Goal: Transaction & Acquisition: Purchase product/service

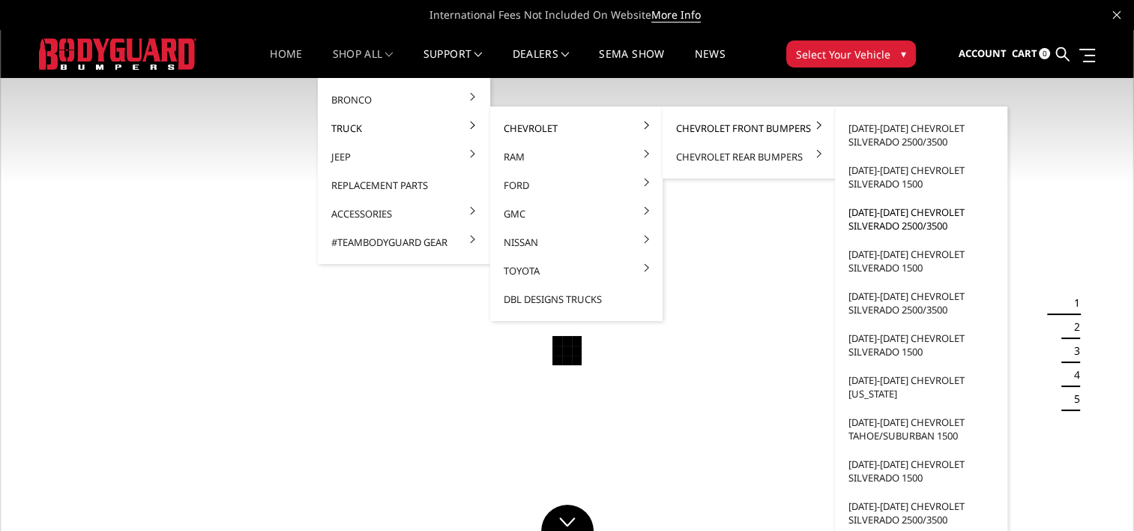
click at [899, 219] on link "[DATE]-[DATE] Chevrolet Silverado 2500/3500" at bounding box center [921, 219] width 160 height 42
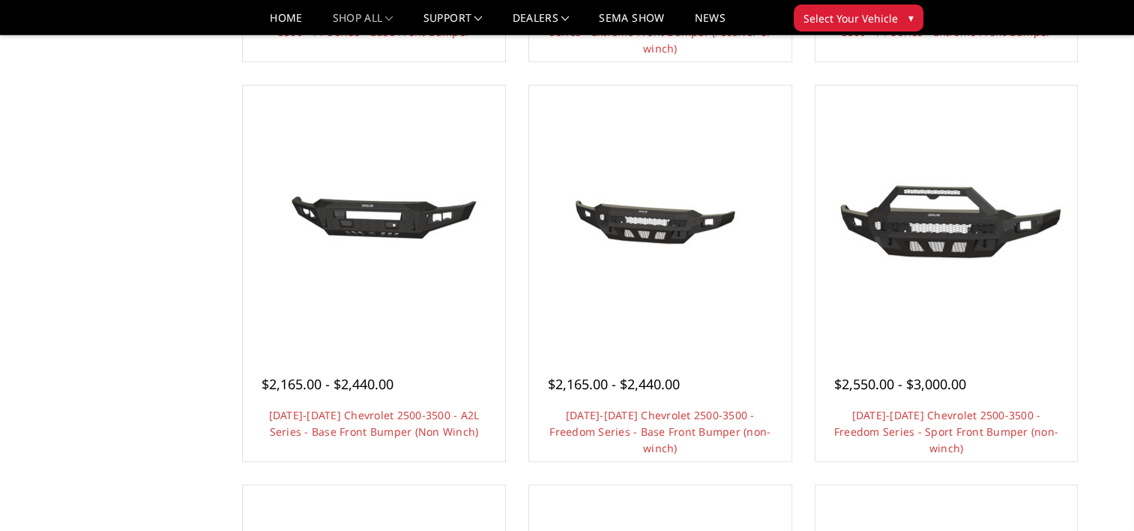
scroll to position [250, 0]
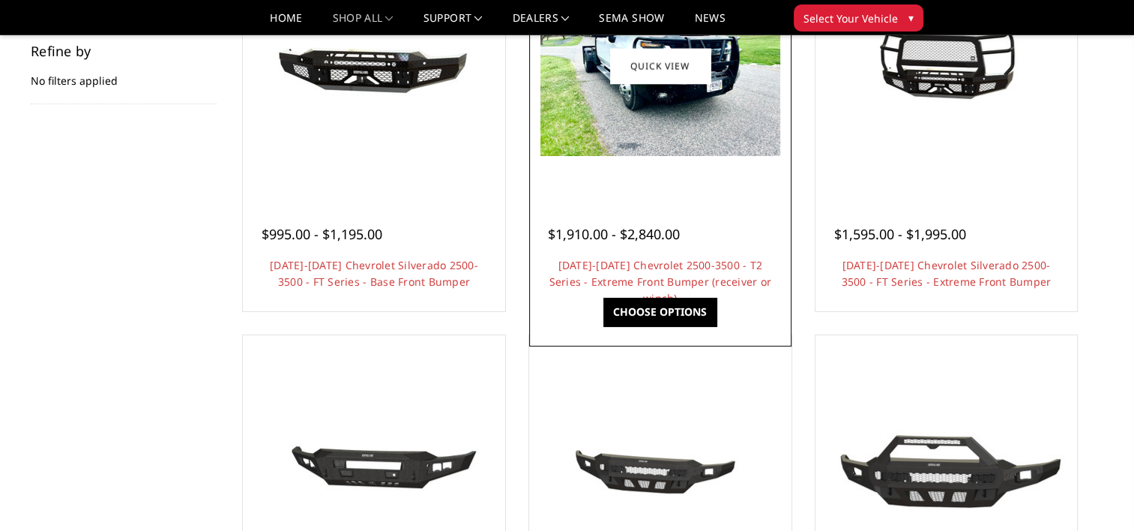
click at [602, 255] on div "$1,910.00 - $2,840.00 2020-2023 Chevrolet 2500-3500 - T2 Series - Extreme Front…" at bounding box center [660, 250] width 255 height 114
click at [603, 264] on link "2020-2023 Chevrolet 2500-3500 - T2 Series - Extreme Front Bumper (receiver or w…" at bounding box center [660, 281] width 223 height 47
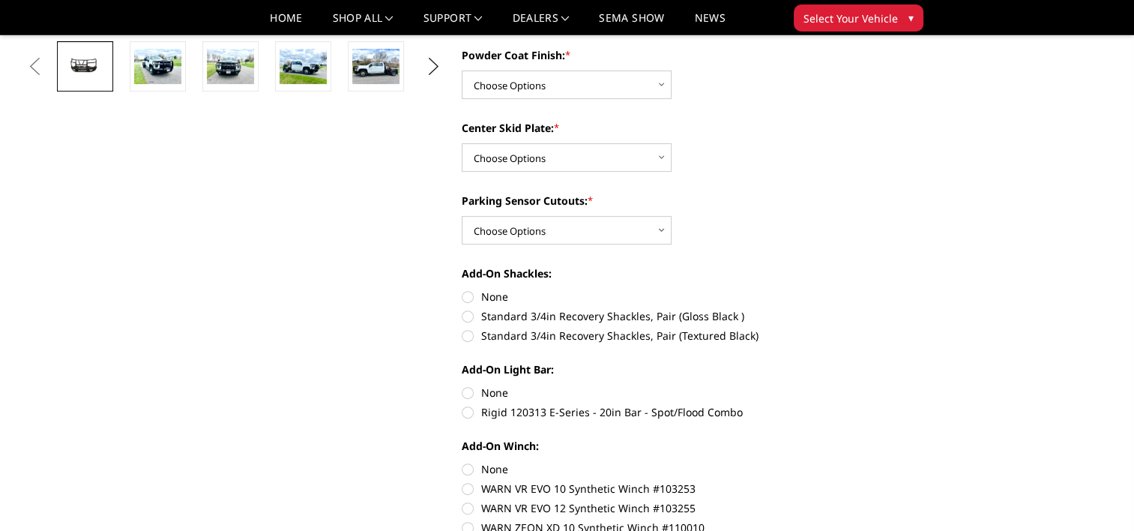
scroll to position [250, 0]
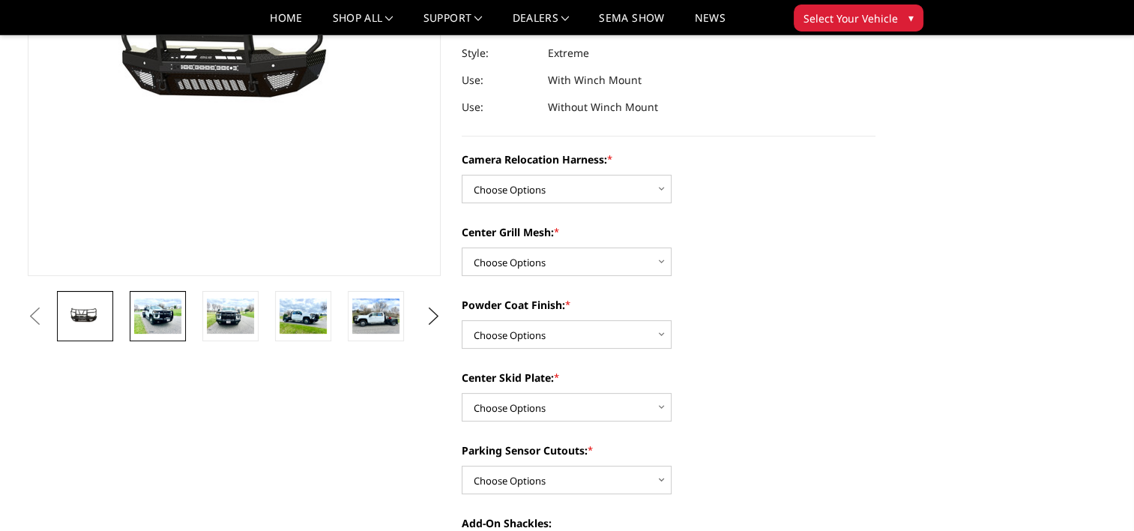
click at [154, 311] on img at bounding box center [157, 315] width 47 height 35
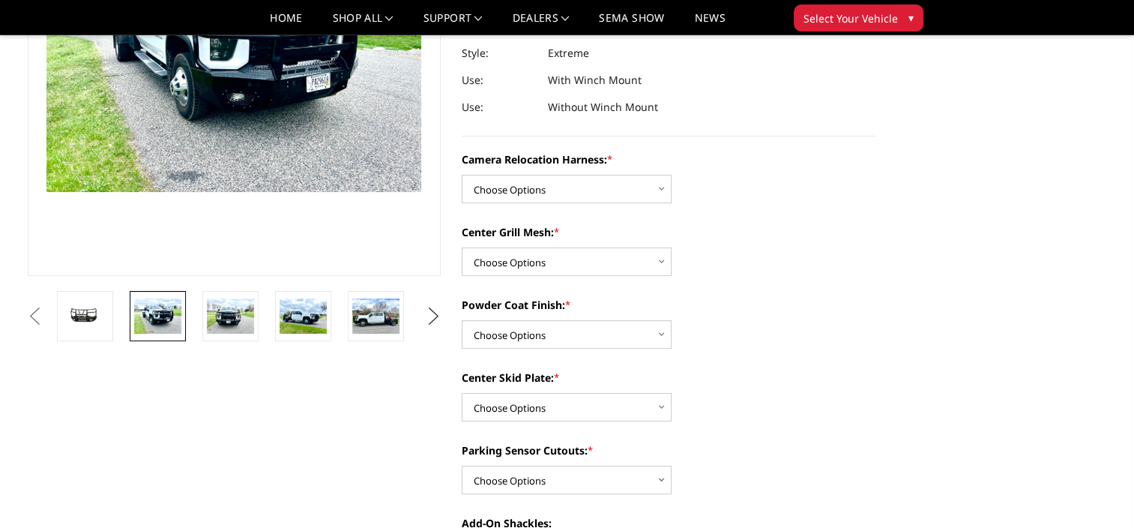
click at [435, 318] on button "Next" at bounding box center [433, 316] width 22 height 22
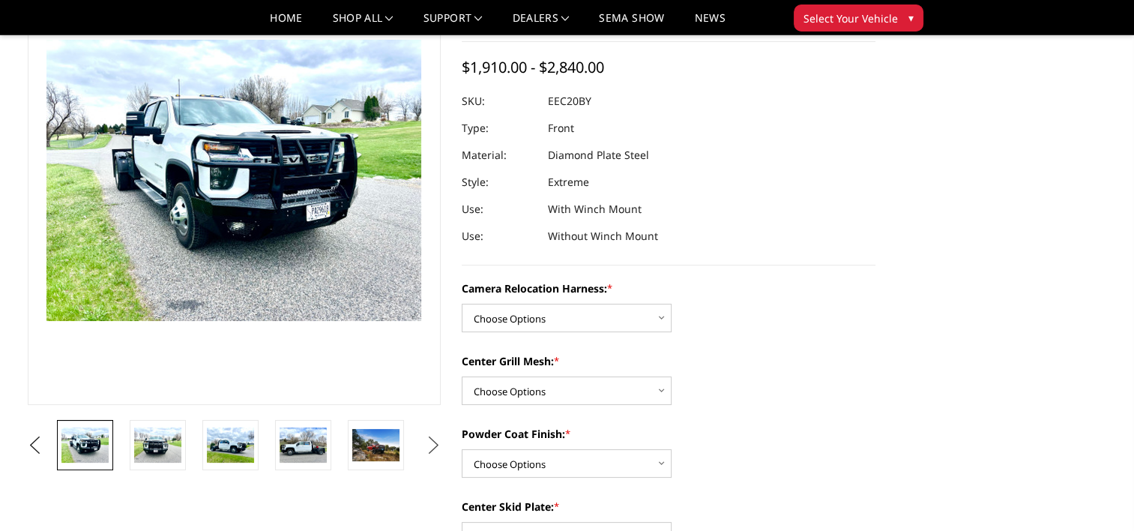
scroll to position [115, 0]
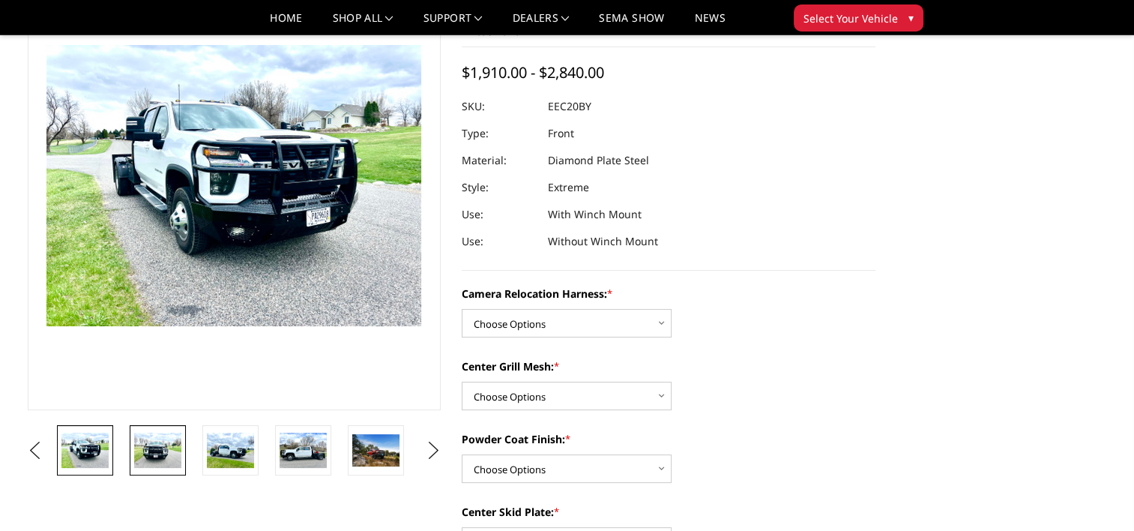
click at [167, 454] on img at bounding box center [157, 449] width 47 height 35
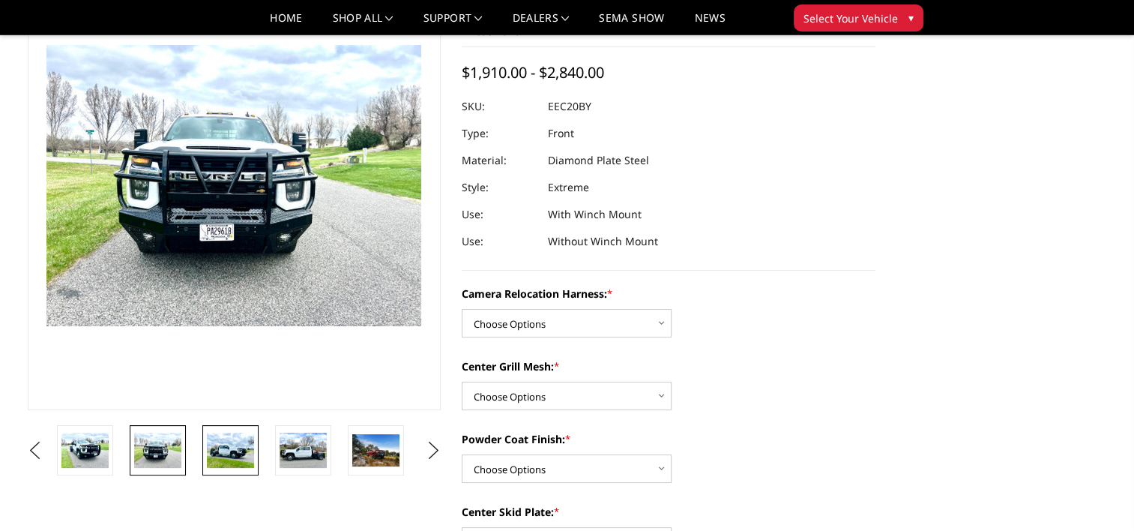
click at [229, 447] on img at bounding box center [230, 449] width 47 height 35
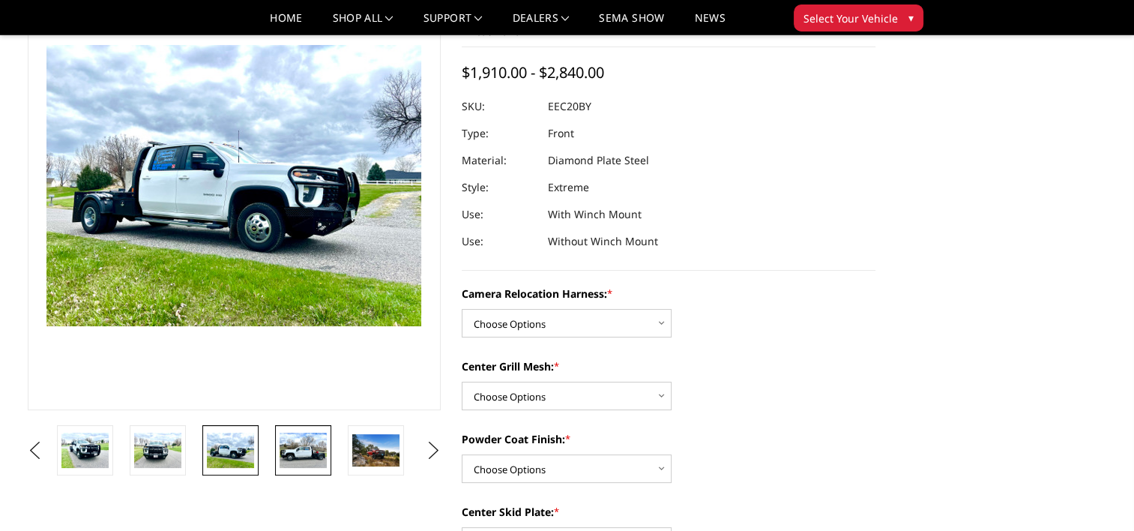
click at [298, 448] on img at bounding box center [303, 449] width 47 height 35
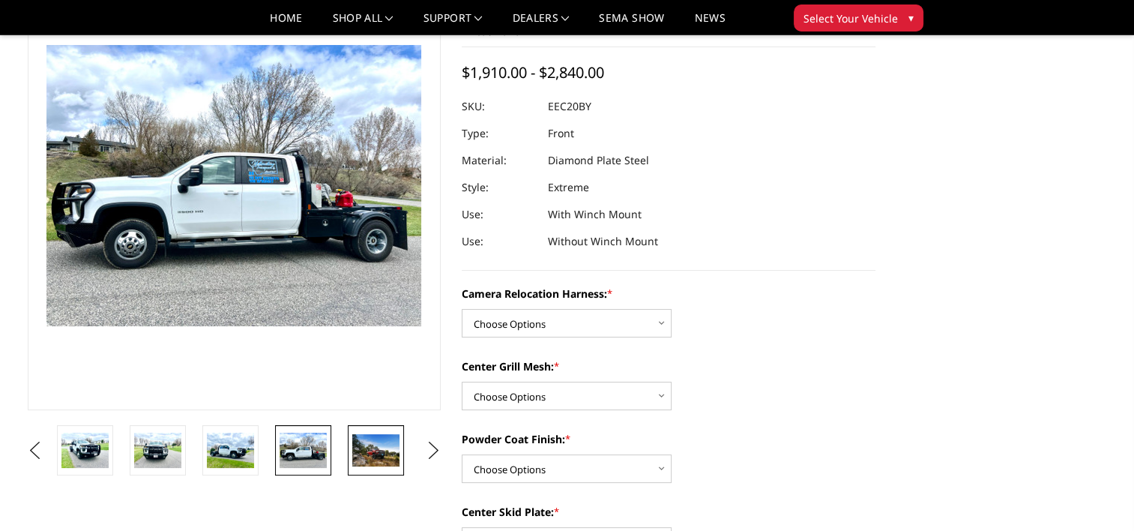
click at [360, 453] on img at bounding box center [375, 449] width 47 height 31
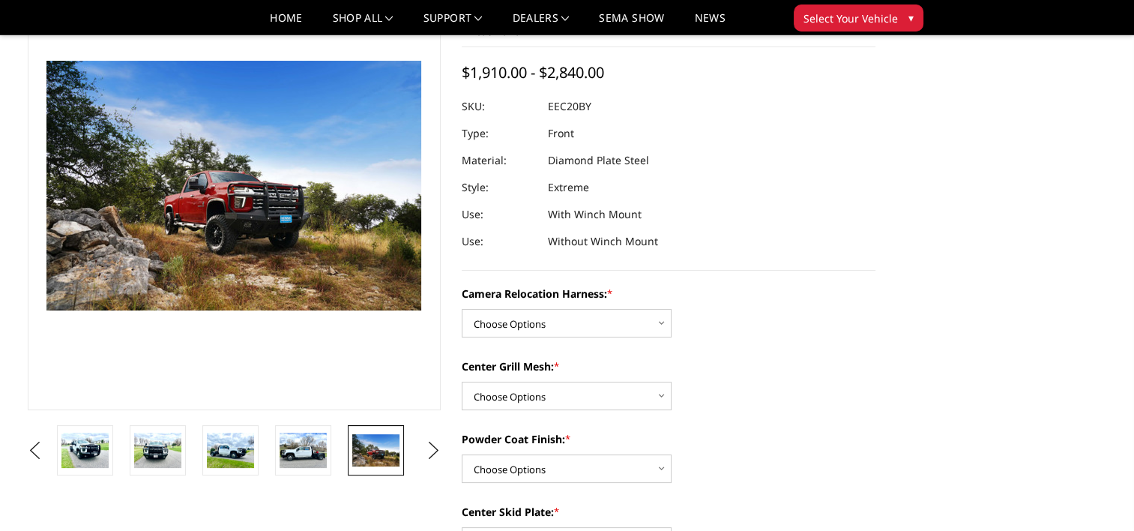
scroll to position [131, 0]
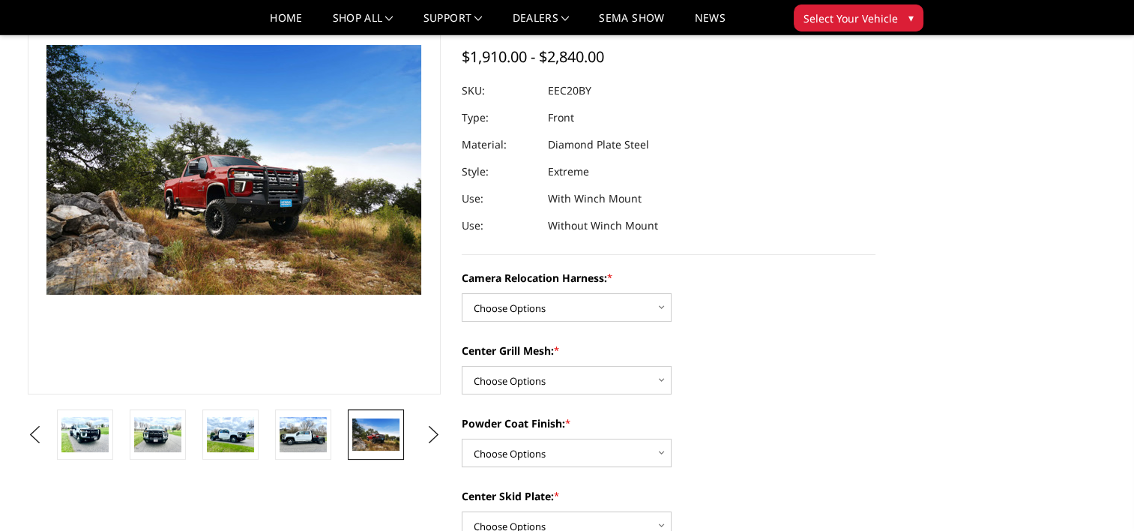
click at [379, 441] on img at bounding box center [375, 433] width 47 height 31
click at [432, 431] on button "Next" at bounding box center [433, 434] width 22 height 22
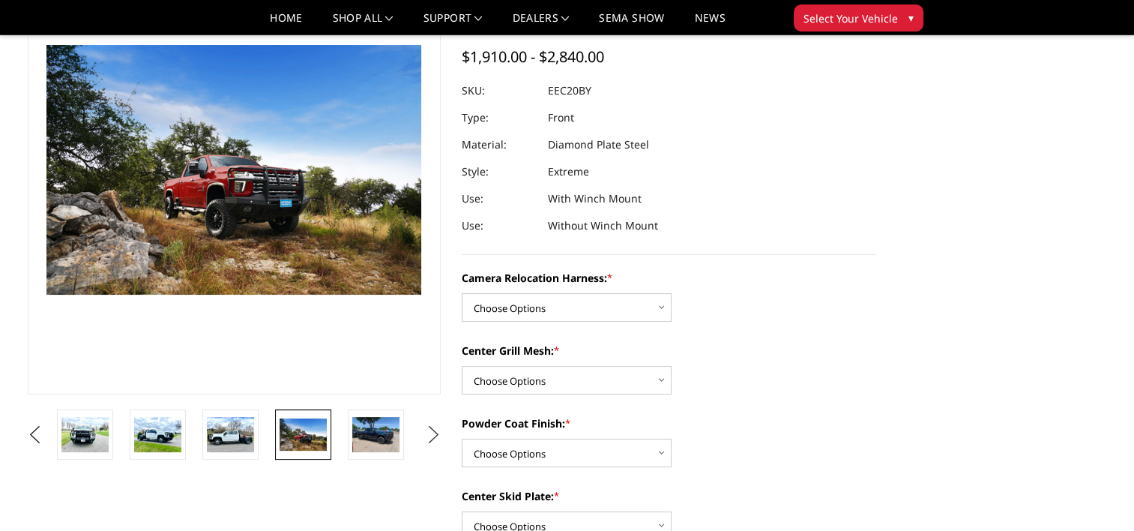
click at [432, 431] on button "Next" at bounding box center [433, 434] width 22 height 22
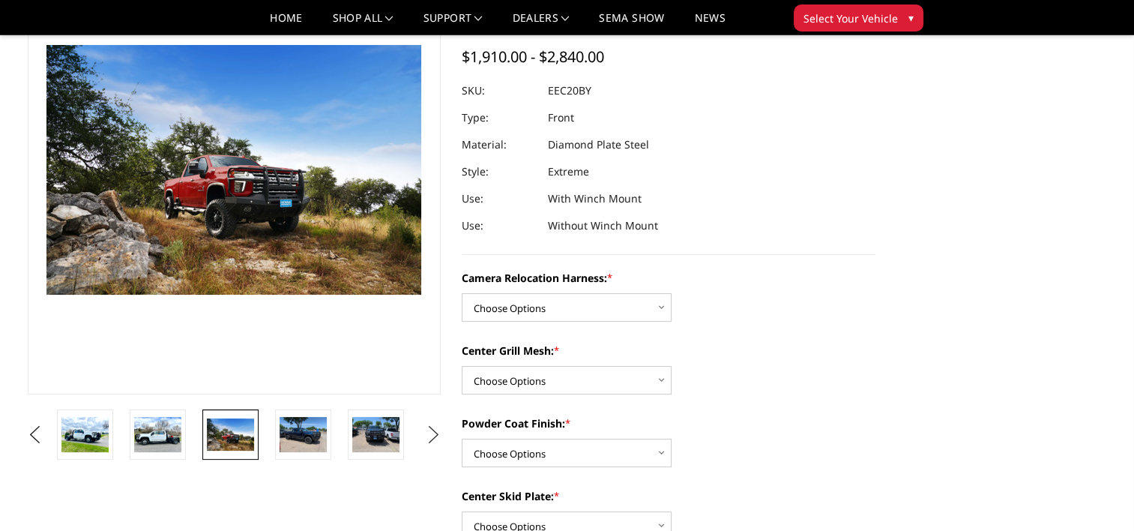
click at [432, 431] on button "Next" at bounding box center [433, 434] width 22 height 22
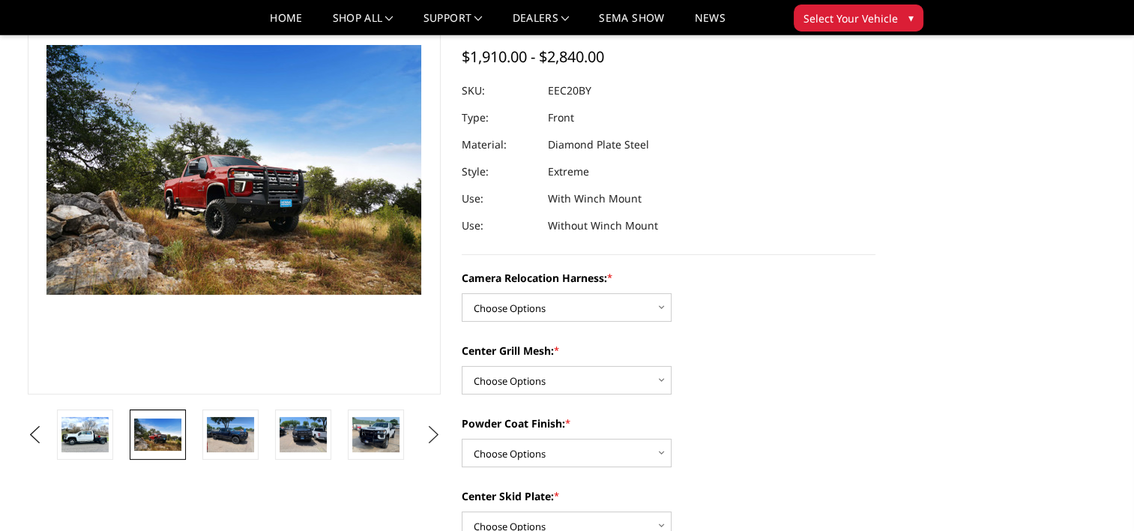
click at [432, 431] on button "Next" at bounding box center [433, 434] width 22 height 22
click at [249, 438] on img at bounding box center [230, 434] width 47 height 35
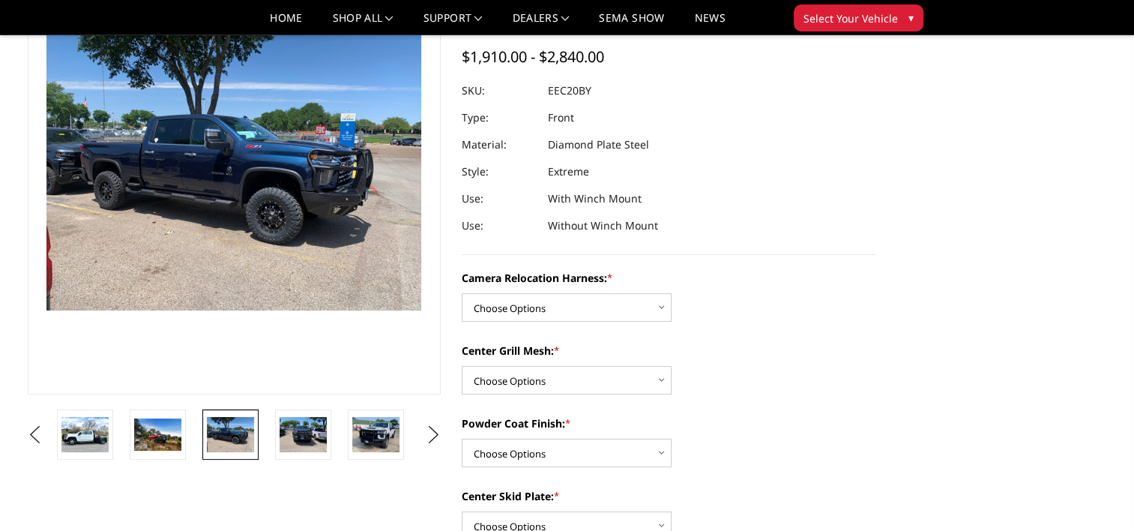
scroll to position [115, 0]
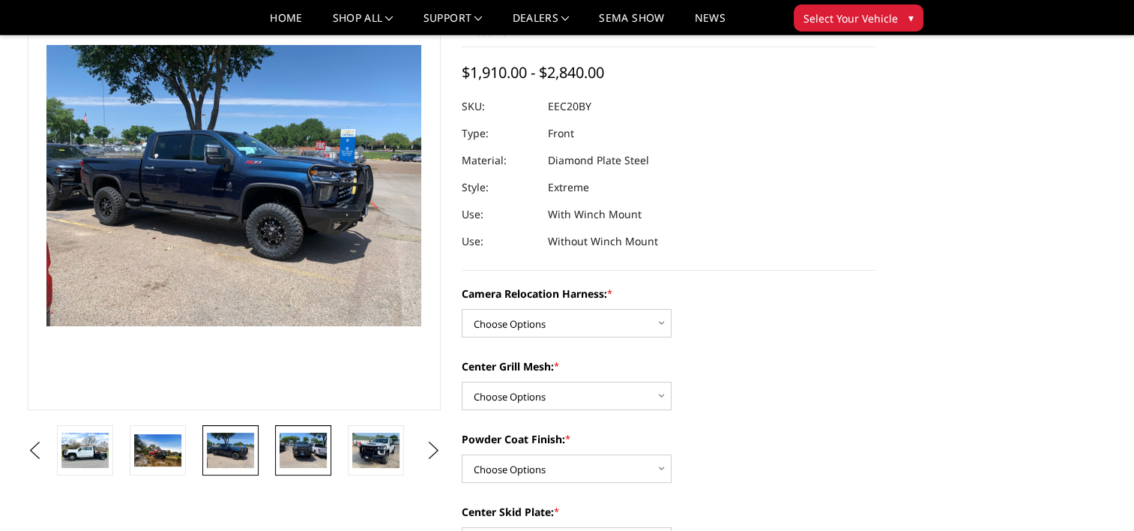
click at [298, 447] on img at bounding box center [303, 449] width 47 height 35
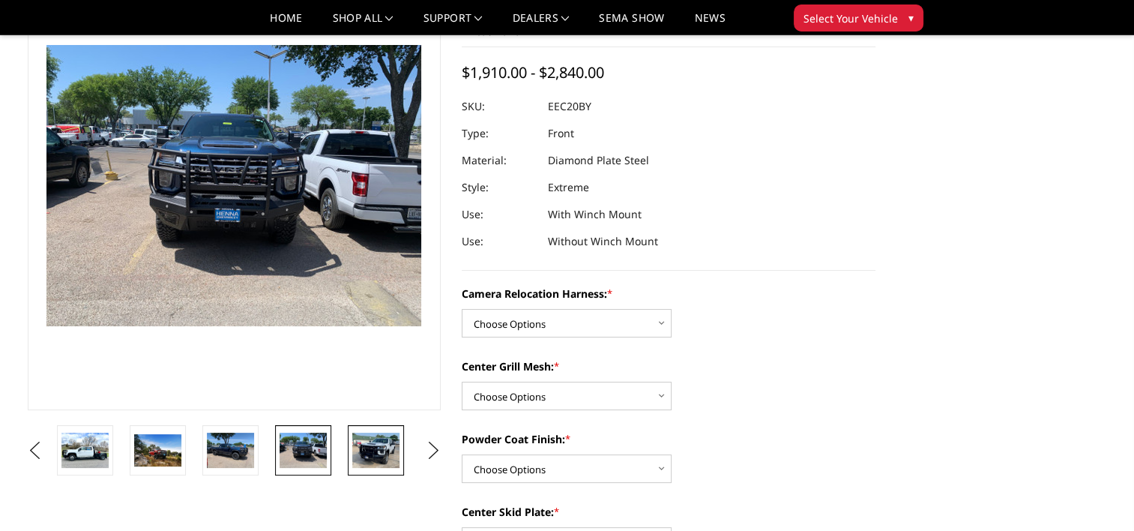
click at [356, 451] on img at bounding box center [375, 449] width 47 height 35
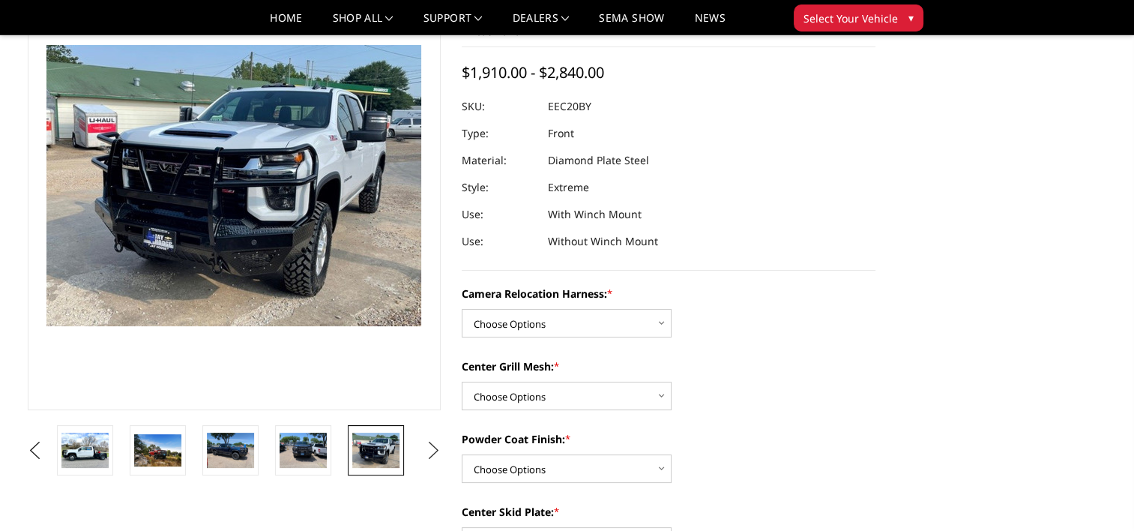
click at [432, 450] on button "Next" at bounding box center [433, 450] width 22 height 22
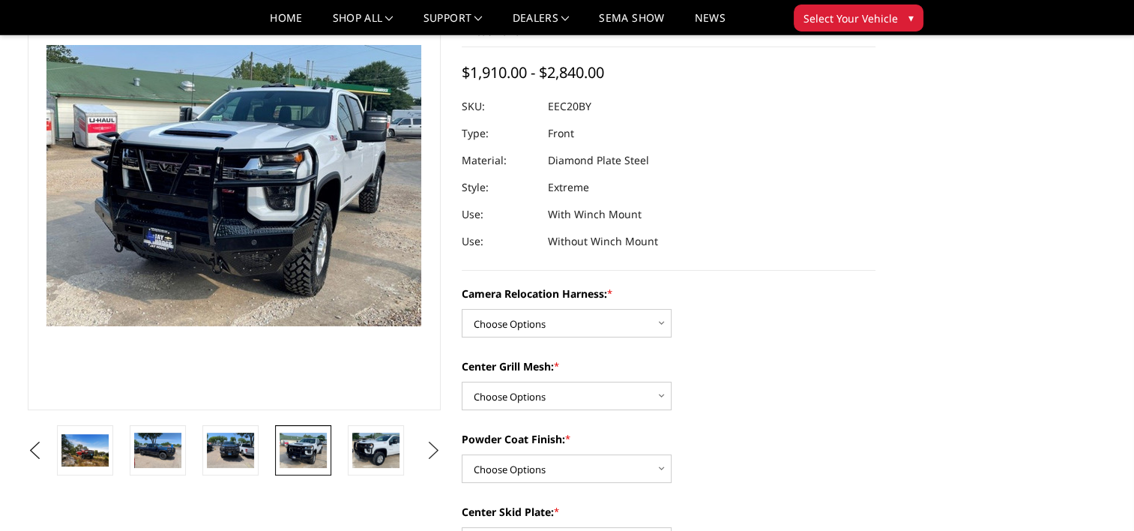
click at [430, 450] on button "Next" at bounding box center [433, 450] width 22 height 22
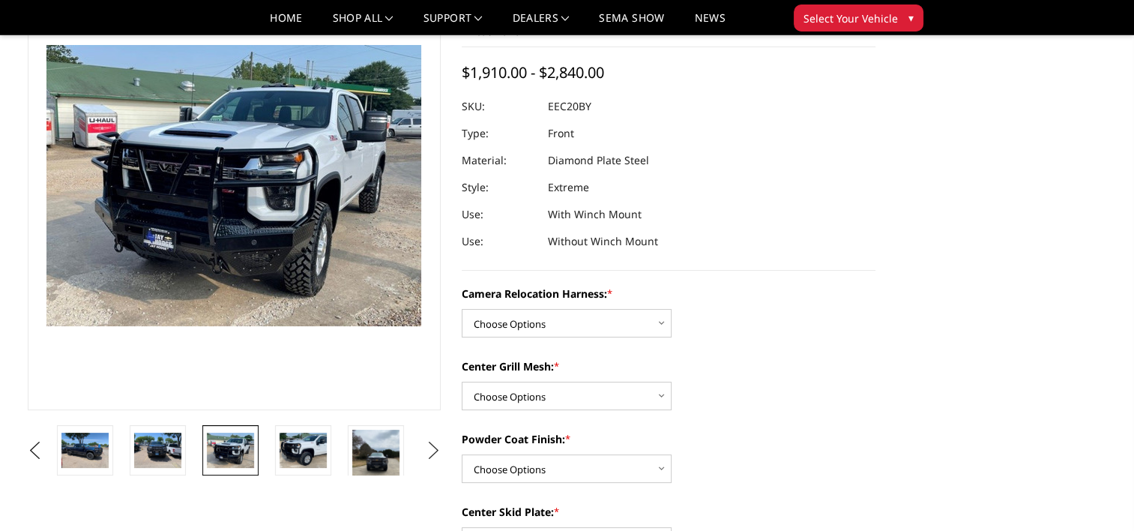
click at [430, 450] on button "Next" at bounding box center [433, 450] width 22 height 22
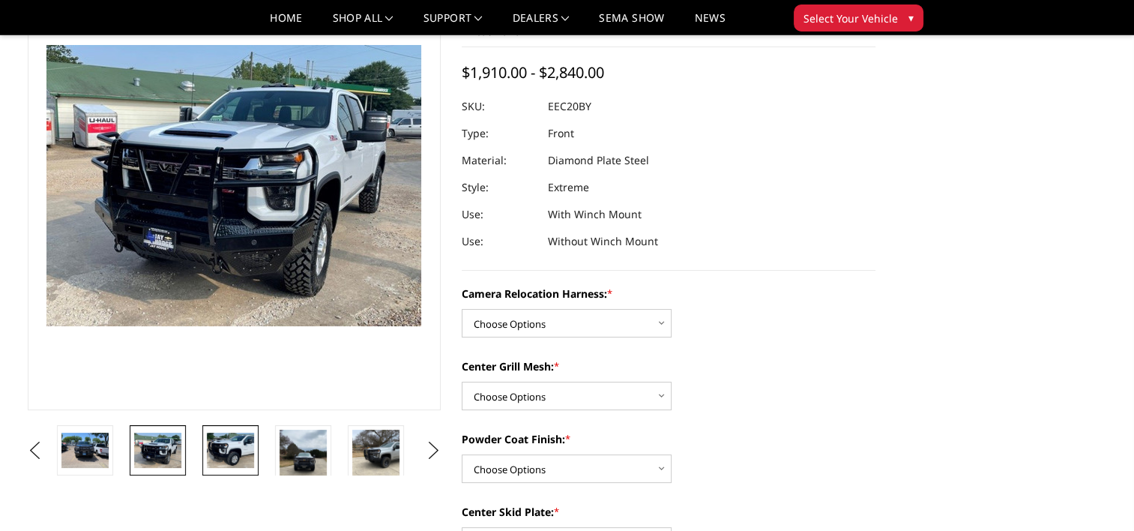
click at [230, 442] on img at bounding box center [230, 449] width 47 height 35
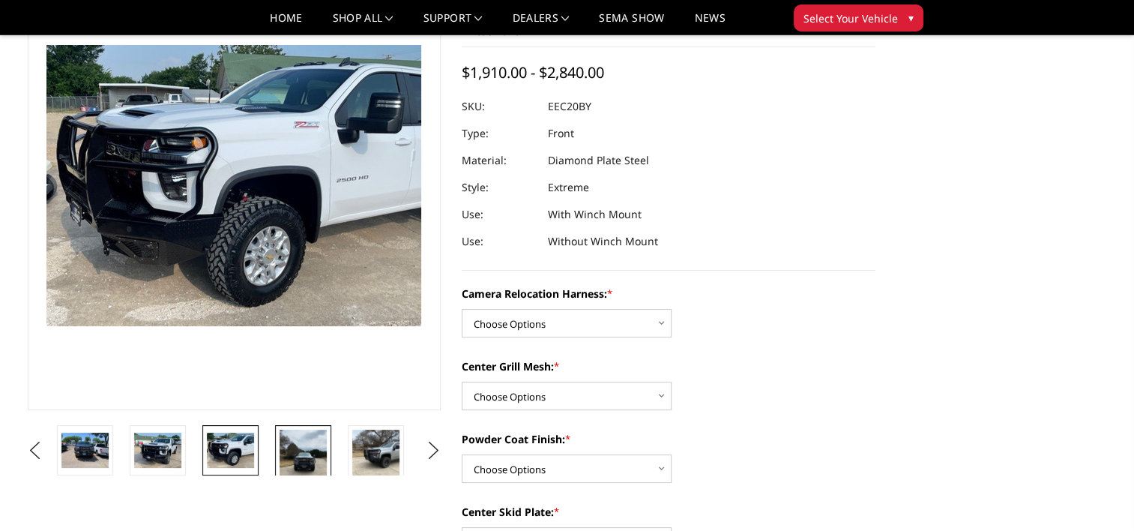
click at [302, 453] on img at bounding box center [303, 460] width 47 height 63
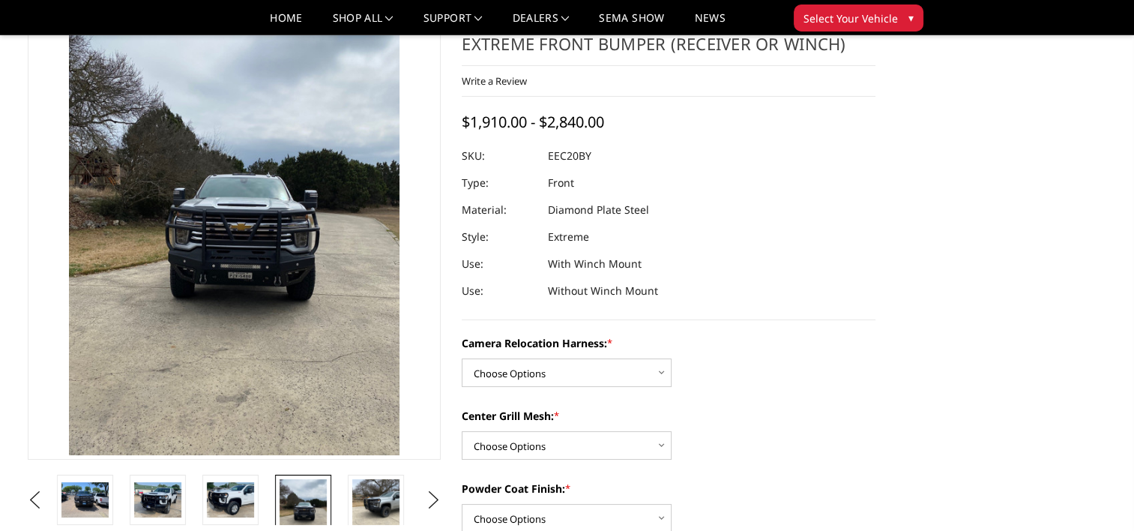
scroll to position [72, 0]
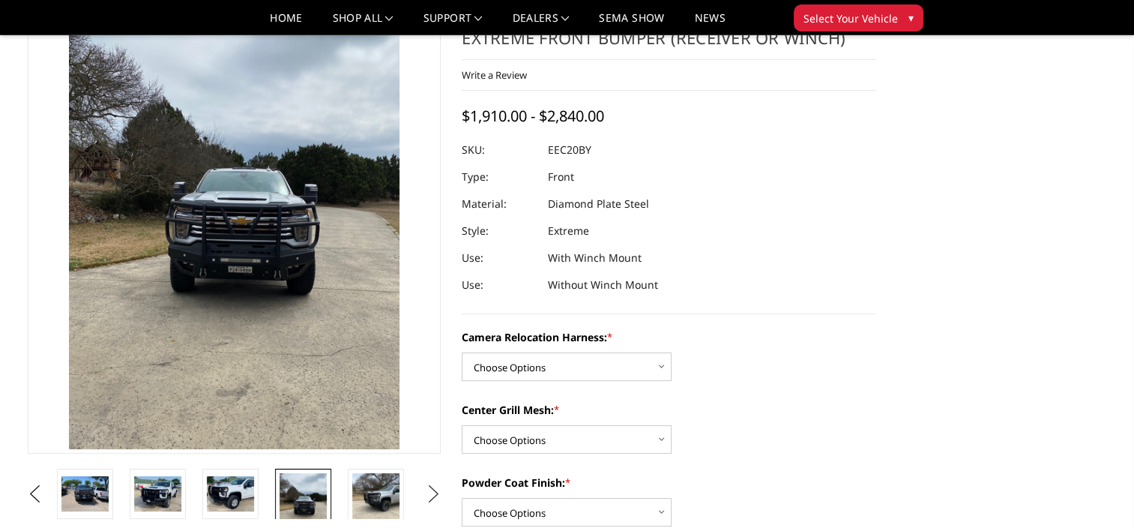
click at [432, 494] on button "Next" at bounding box center [433, 494] width 22 height 22
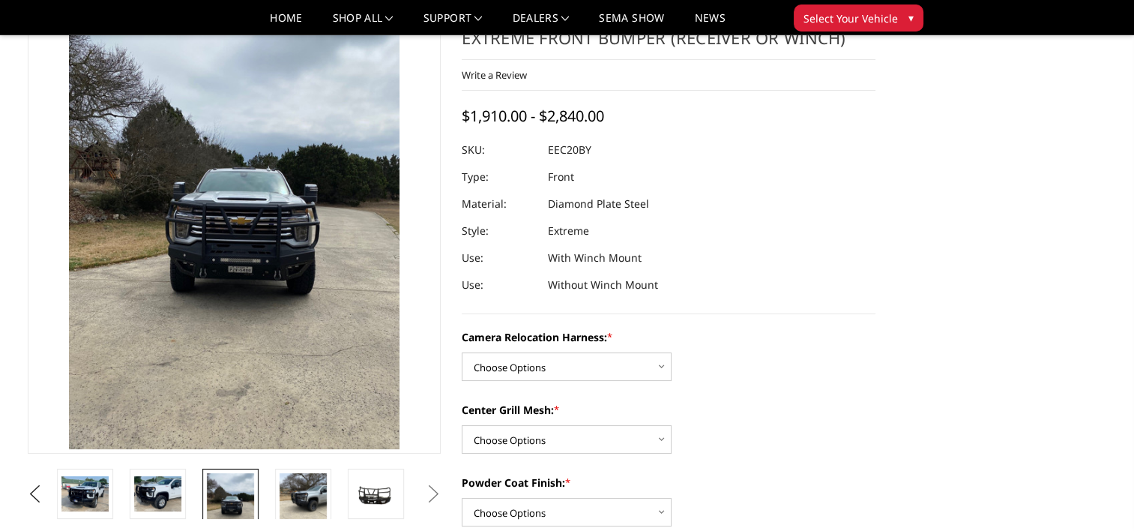
click at [435, 492] on button "Next" at bounding box center [433, 494] width 22 height 22
click at [378, 496] on img at bounding box center [375, 493] width 47 height 26
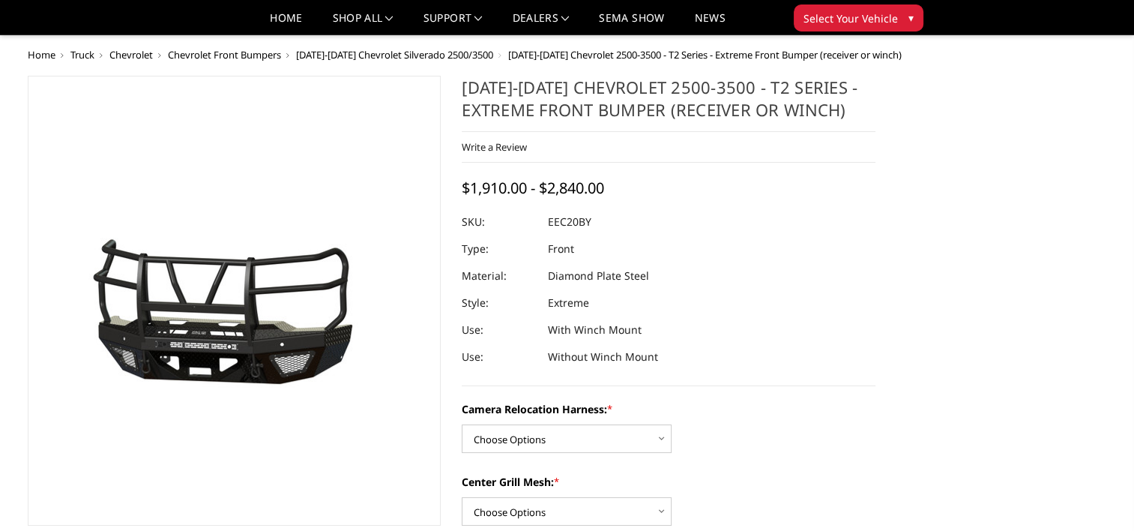
scroll to position [250, 0]
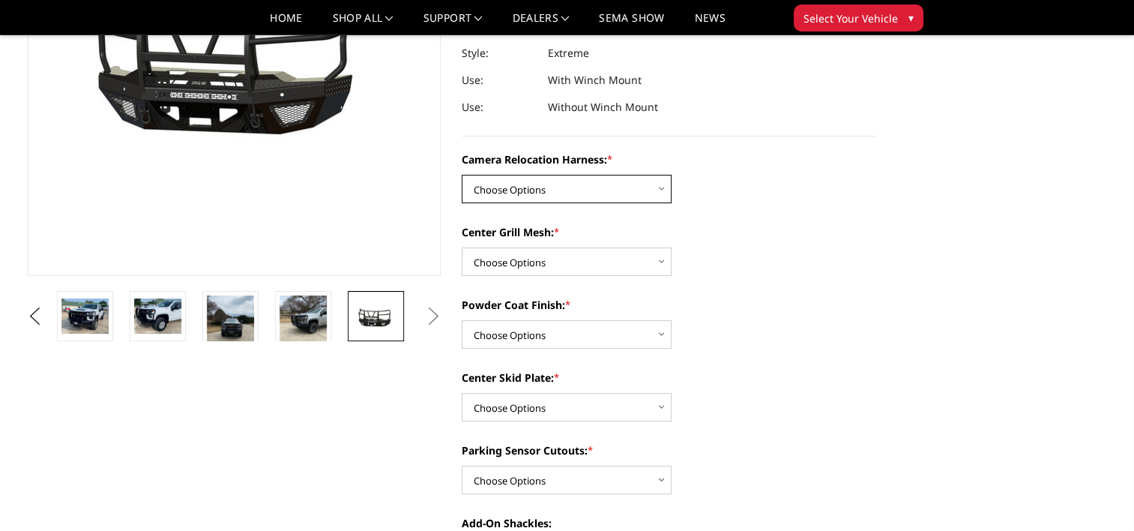
click at [662, 189] on select "Choose Options Without camera harness With camera harness" at bounding box center [567, 189] width 210 height 28
select select "3775"
click at [462, 175] on select "Choose Options Without camera harness With camera harness" at bounding box center [567, 189] width 210 height 28
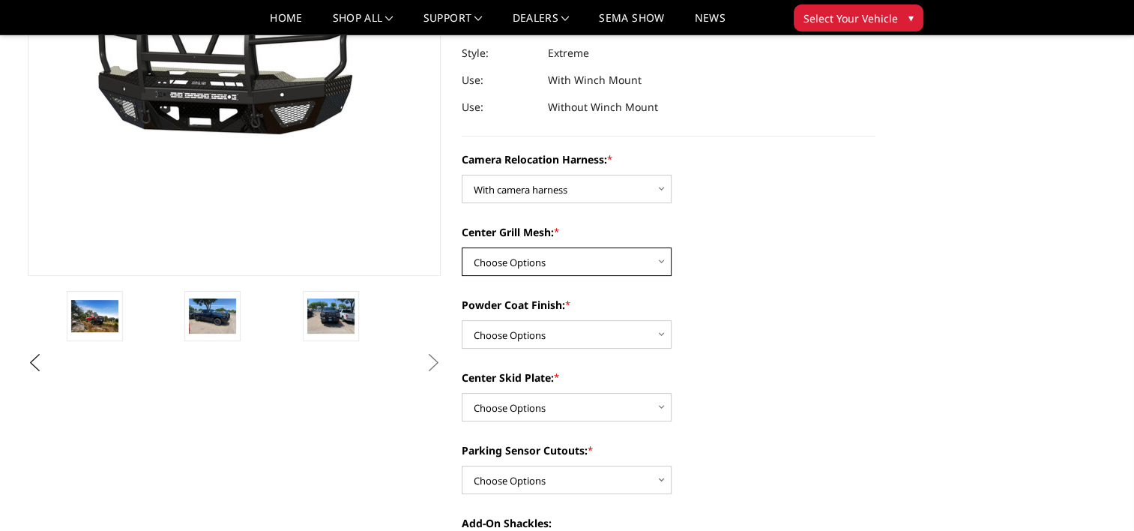
click at [660, 262] on select "Choose Options Without expanded metal With expanded metal" at bounding box center [567, 261] width 210 height 28
click at [747, 256] on div "Center Grill Mesh: * Choose Options Without expanded metal With expanded metal" at bounding box center [669, 250] width 414 height 52
click at [36, 358] on button "Previous" at bounding box center [35, 363] width 22 height 22
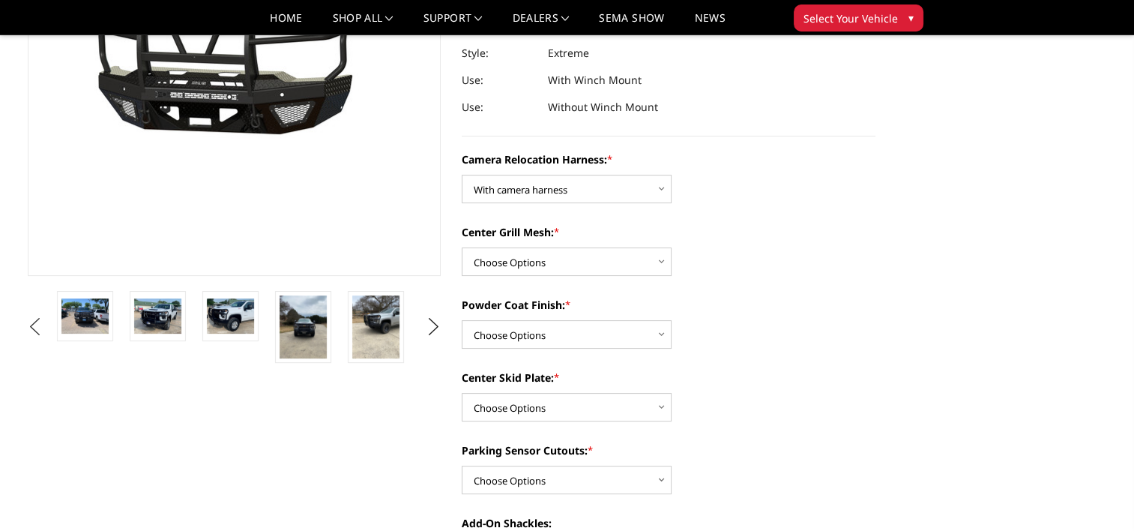
click at [37, 358] on ul "Previous Next" at bounding box center [234, 327] width 421 height 72
click at [88, 313] on img at bounding box center [84, 315] width 47 height 35
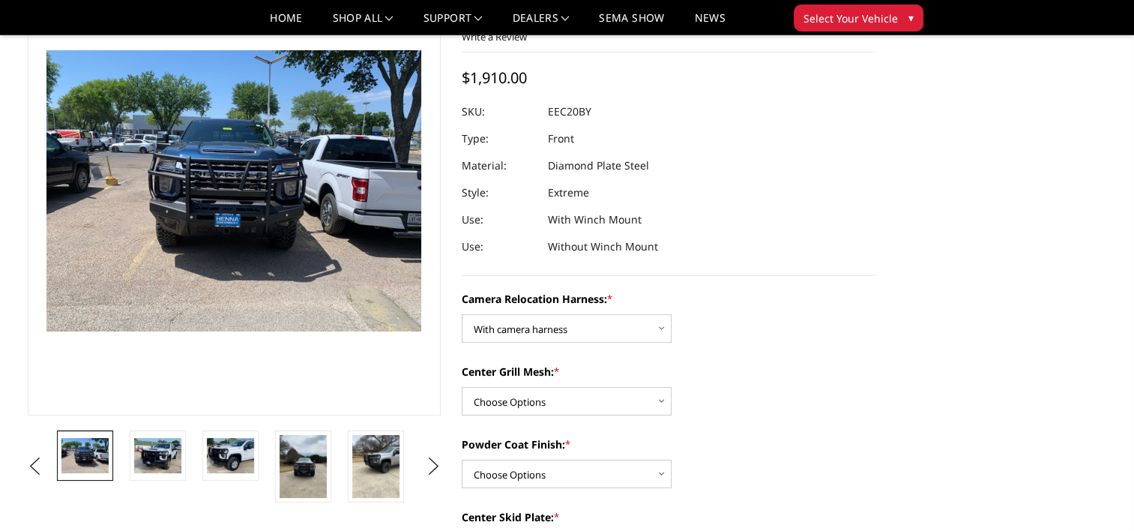
scroll to position [135, 0]
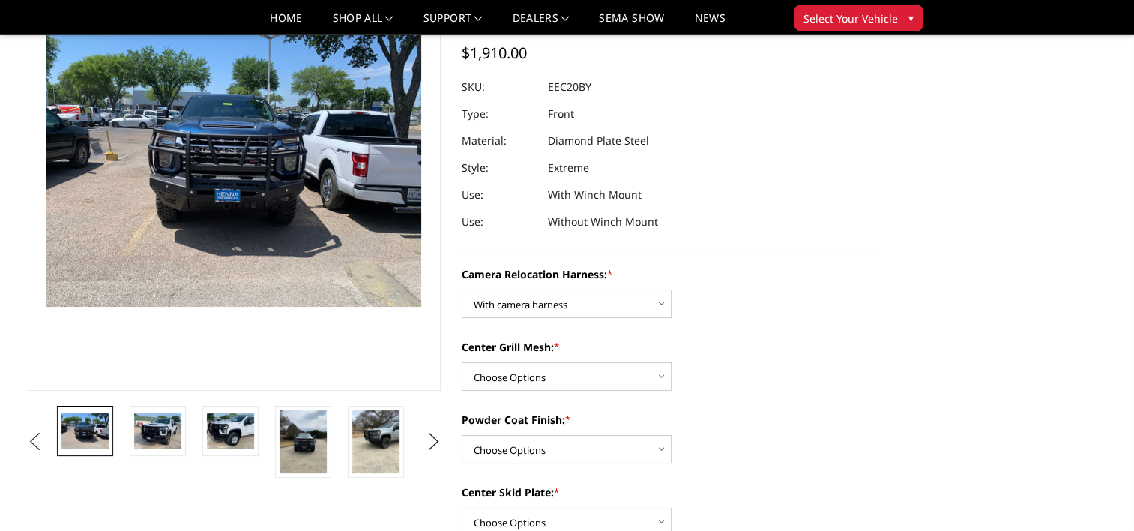
click at [31, 441] on button "Previous" at bounding box center [35, 441] width 22 height 22
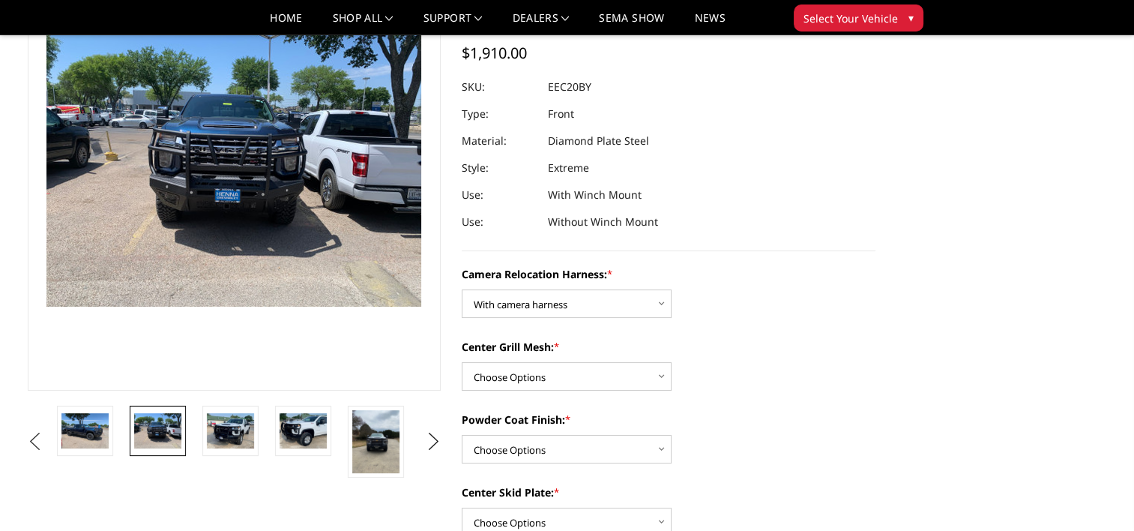
click at [30, 441] on button "Previous" at bounding box center [35, 441] width 22 height 22
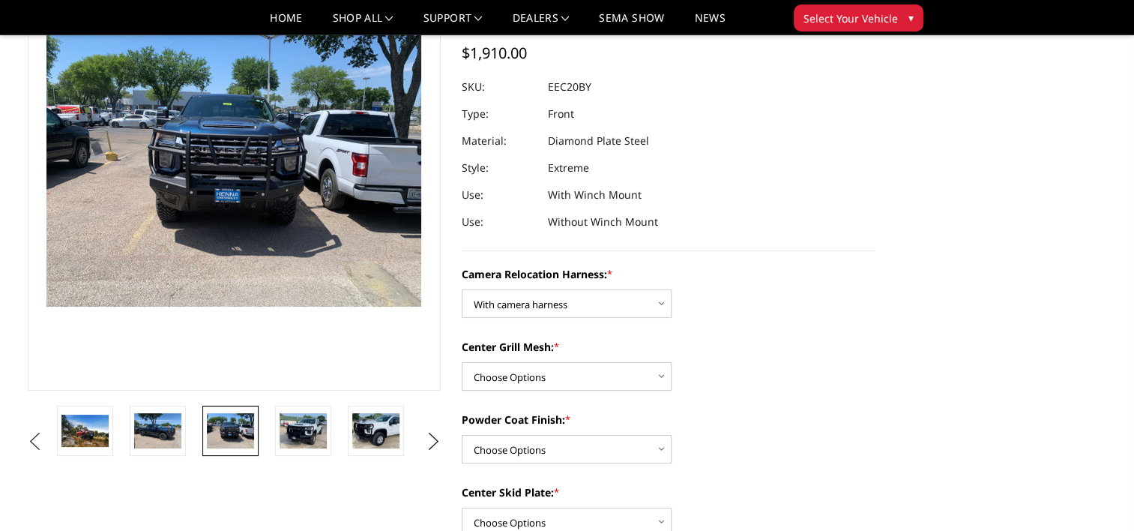
click at [30, 441] on button "Previous" at bounding box center [35, 441] width 22 height 22
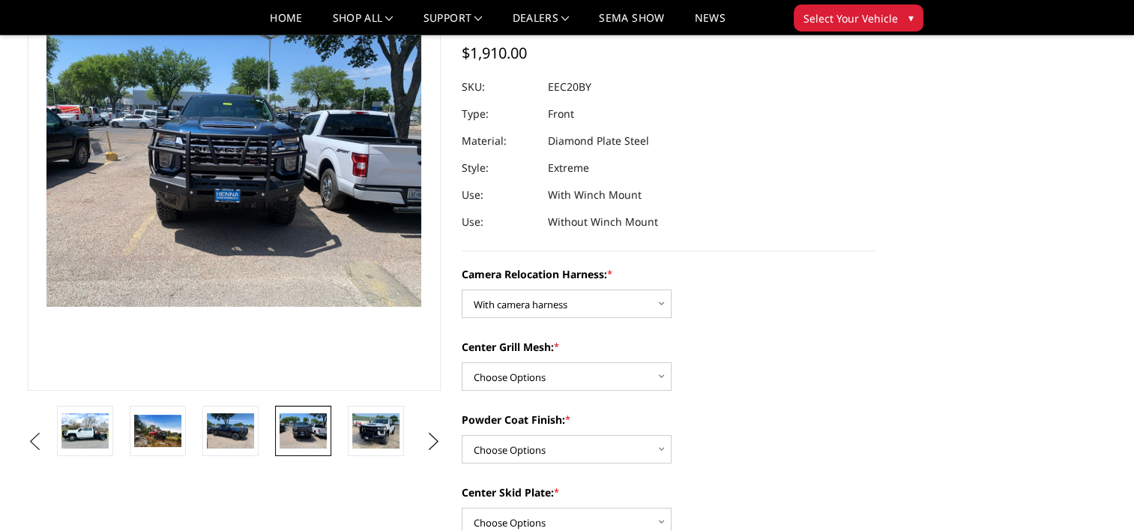
click at [30, 441] on button "Previous" at bounding box center [35, 441] width 22 height 22
click at [145, 431] on img at bounding box center [157, 429] width 47 height 31
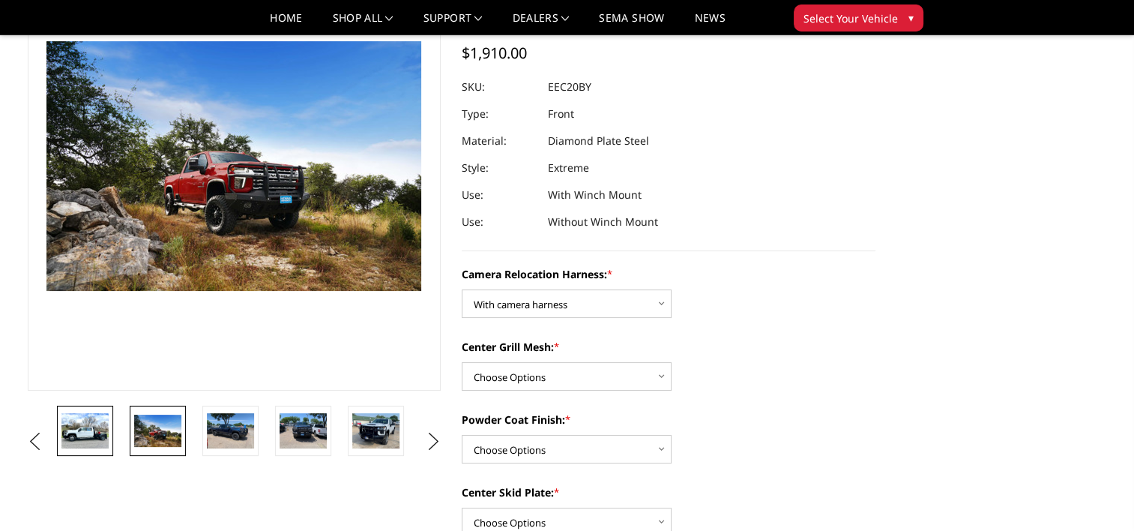
click at [92, 441] on img at bounding box center [84, 430] width 47 height 35
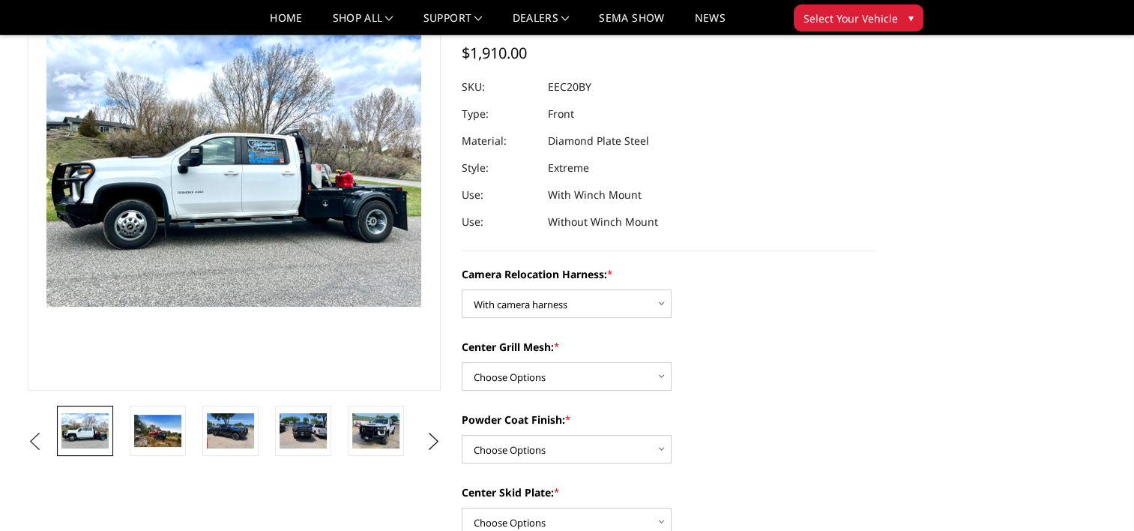
click at [40, 442] on button "Previous" at bounding box center [35, 441] width 22 height 22
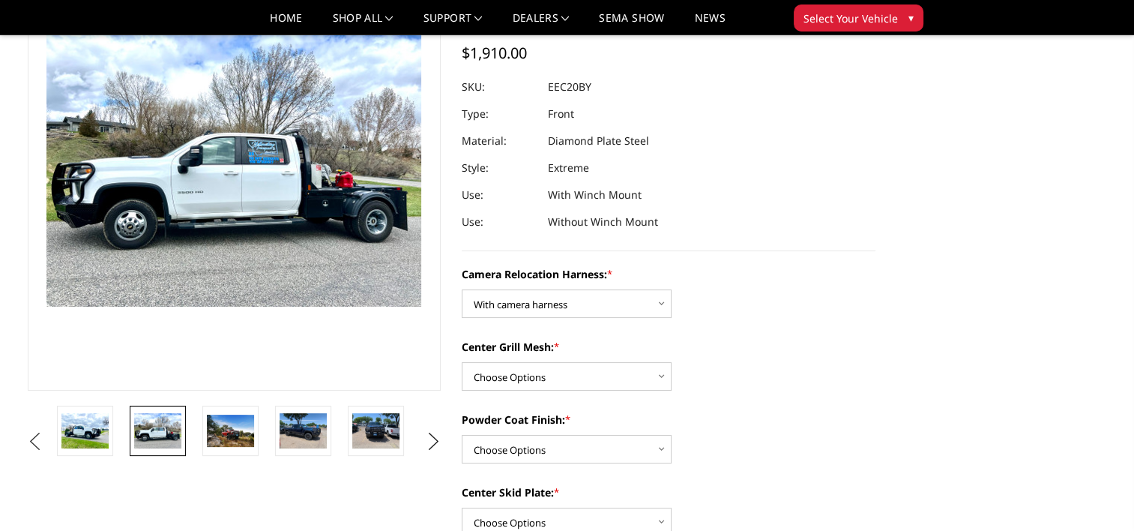
click at [40, 442] on button "Previous" at bounding box center [35, 441] width 22 height 22
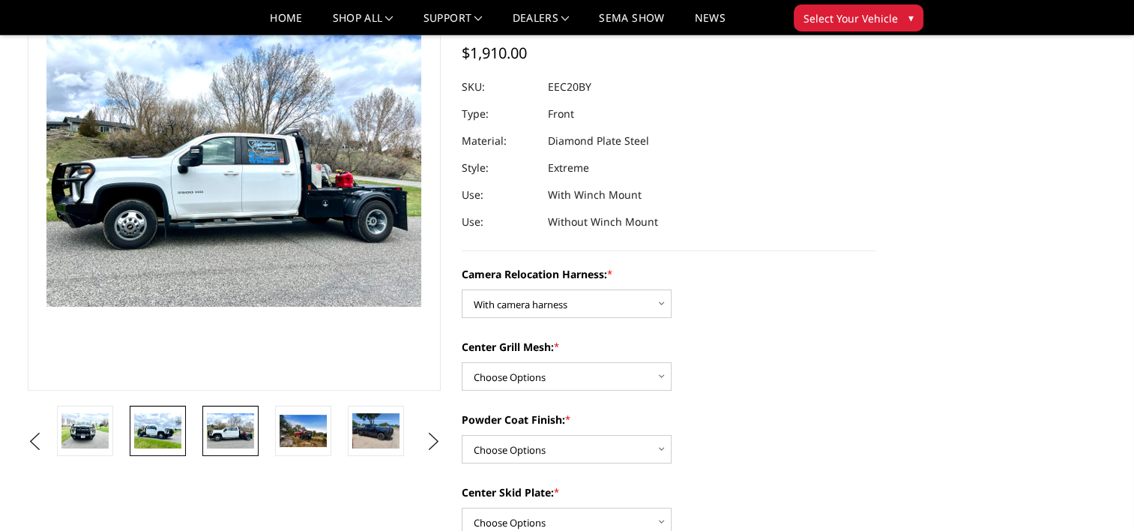
click at [153, 426] on img at bounding box center [157, 430] width 47 height 35
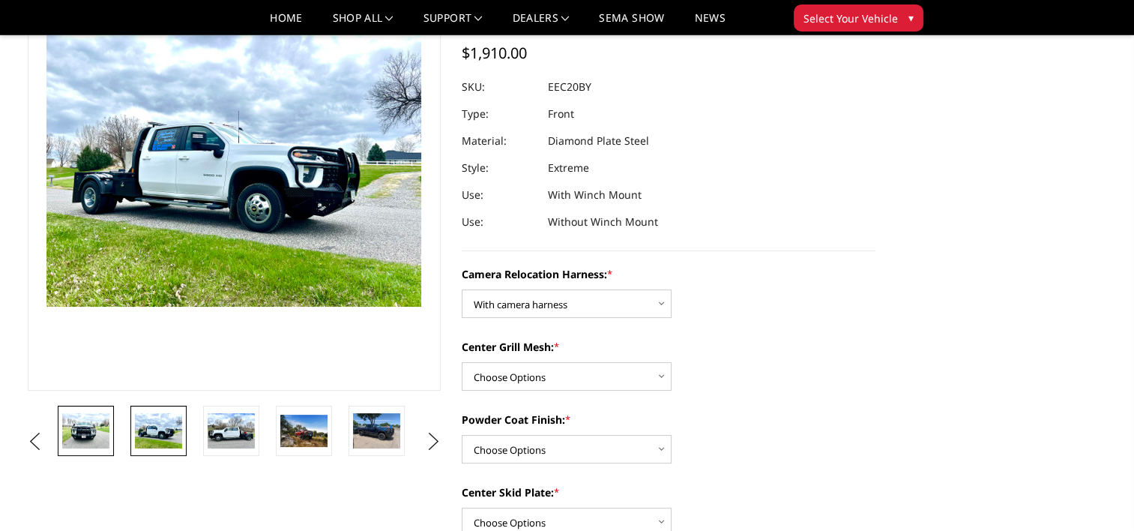
click at [94, 434] on img at bounding box center [85, 430] width 47 height 35
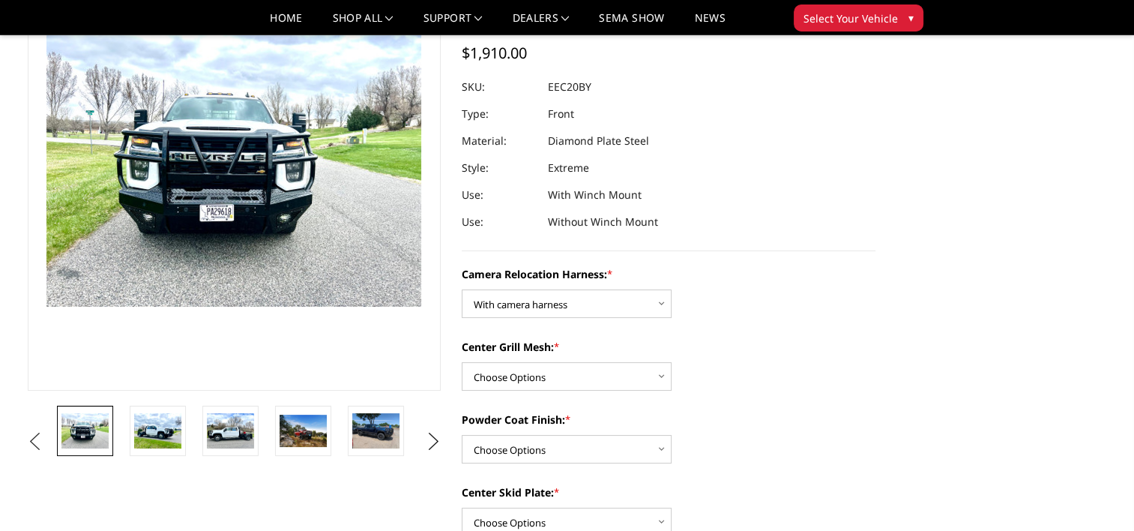
click at [39, 444] on button "Previous" at bounding box center [35, 441] width 22 height 22
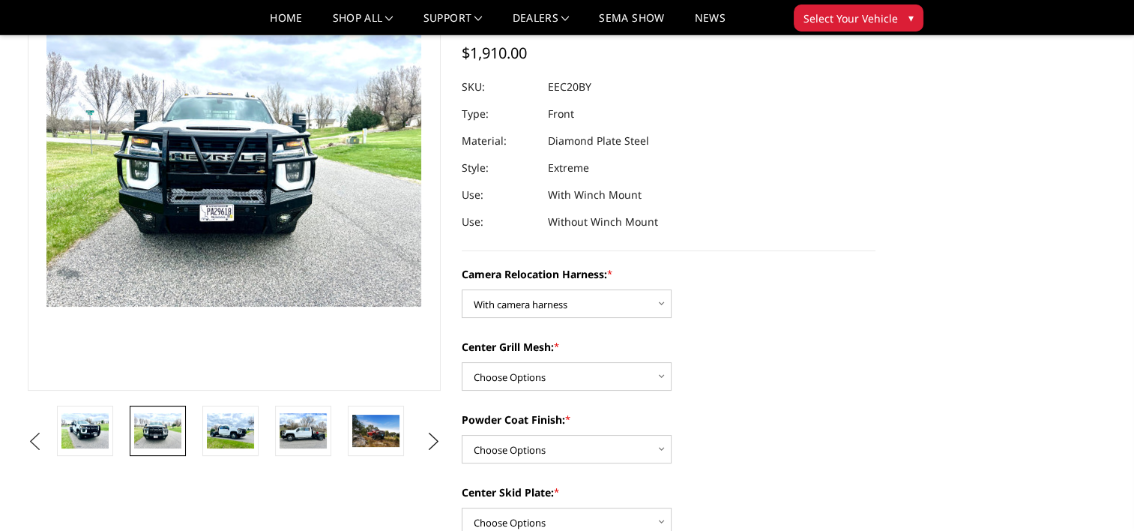
click at [31, 444] on button "Previous" at bounding box center [35, 441] width 22 height 22
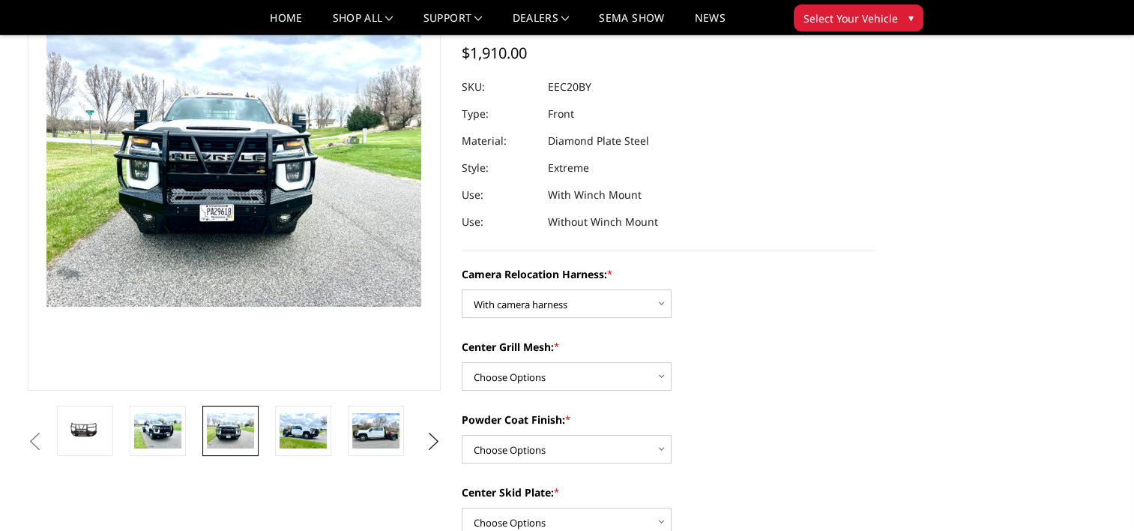
click at [31, 444] on button "Previous" at bounding box center [35, 441] width 22 height 22
click at [46, 441] on button "Previous" at bounding box center [35, 441] width 22 height 22
click at [46, 430] on button "Previous" at bounding box center [35, 441] width 22 height 22
click at [88, 425] on img at bounding box center [84, 431] width 47 height 22
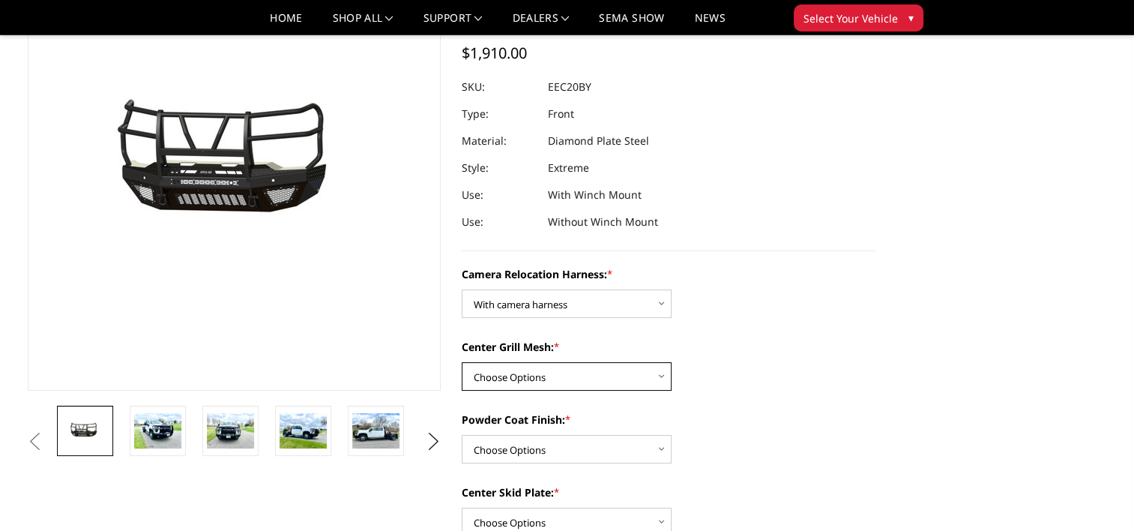
click at [658, 376] on select "Choose Options Without expanded metal With expanded metal" at bounding box center [567, 376] width 210 height 28
click at [713, 369] on div "Center Grill Mesh: * Choose Options Without expanded metal With expanded metal" at bounding box center [669, 365] width 414 height 52
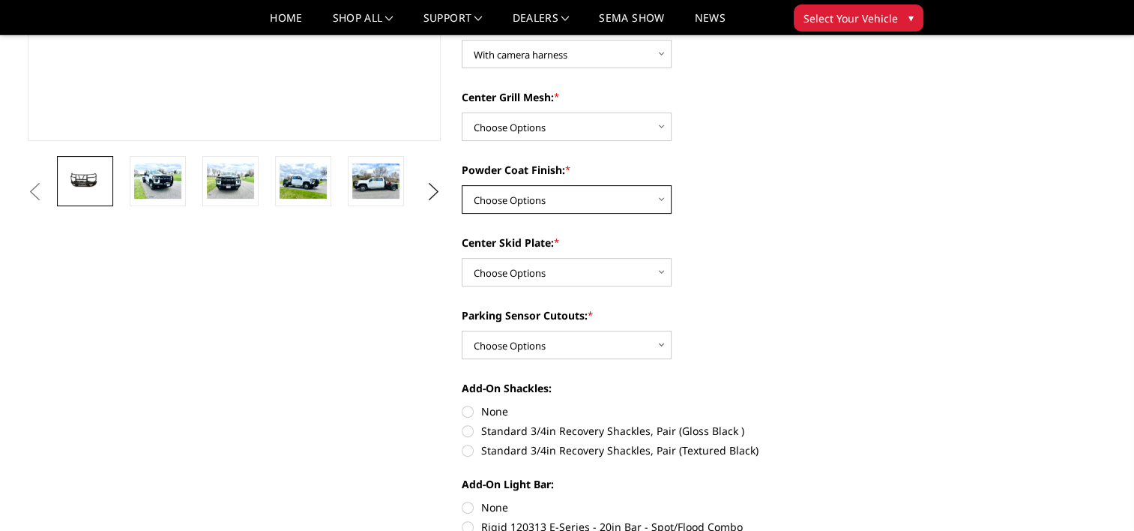
click at [657, 201] on select "Choose Options Textured Black Powder Coat Gloss Black Powder Coat Bare Metal" at bounding box center [567, 199] width 210 height 28
select select "3772"
click at [462, 185] on select "Choose Options Textured Black Powder Coat Gloss Black Powder Coat Bare Metal" at bounding box center [567, 199] width 210 height 28
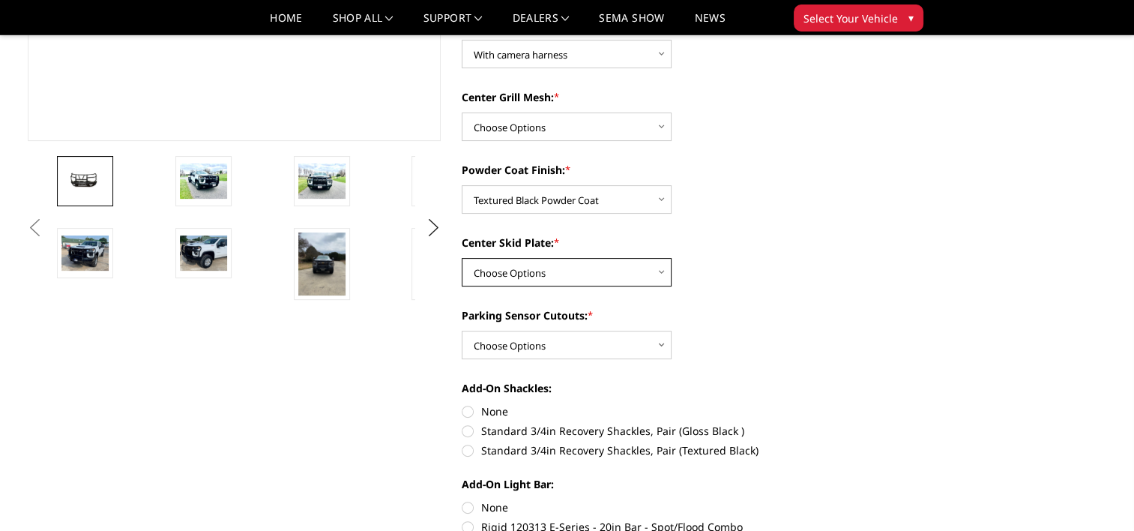
click at [666, 271] on select "Choose Options Winch Mount Skid Plate Standard Skid Plate (included) 2" Receive…" at bounding box center [567, 272] width 210 height 28
select select "3768"
click at [462, 258] on select "Choose Options Winch Mount Skid Plate Standard Skid Plate (included) 2" Receive…" at bounding box center [567, 272] width 210 height 28
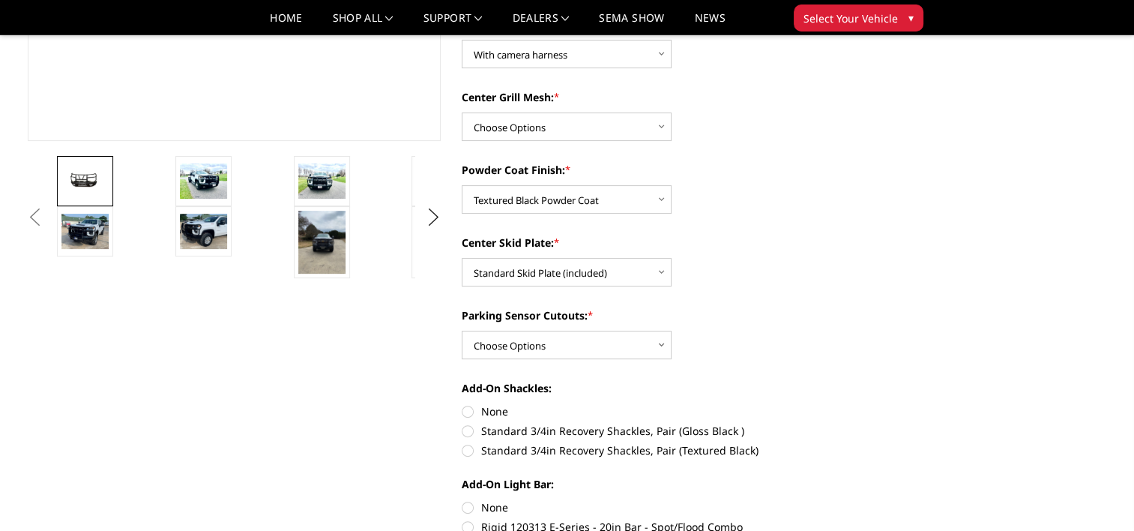
click at [471, 411] on label "None" at bounding box center [669, 411] width 414 height 16
click at [462, 404] on input "None" at bounding box center [462, 403] width 1 height 1
radio input "true"
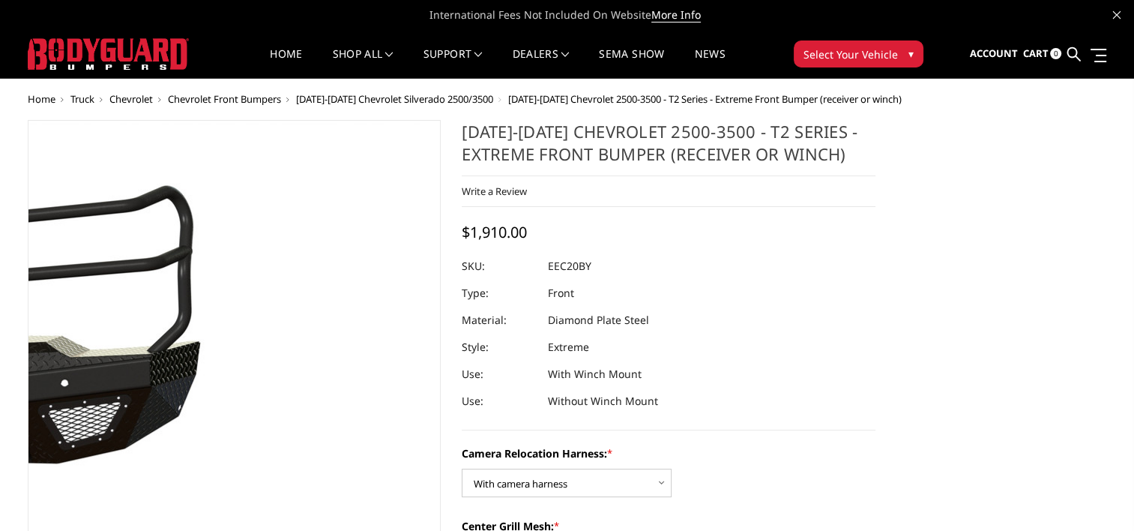
scroll to position [250, 0]
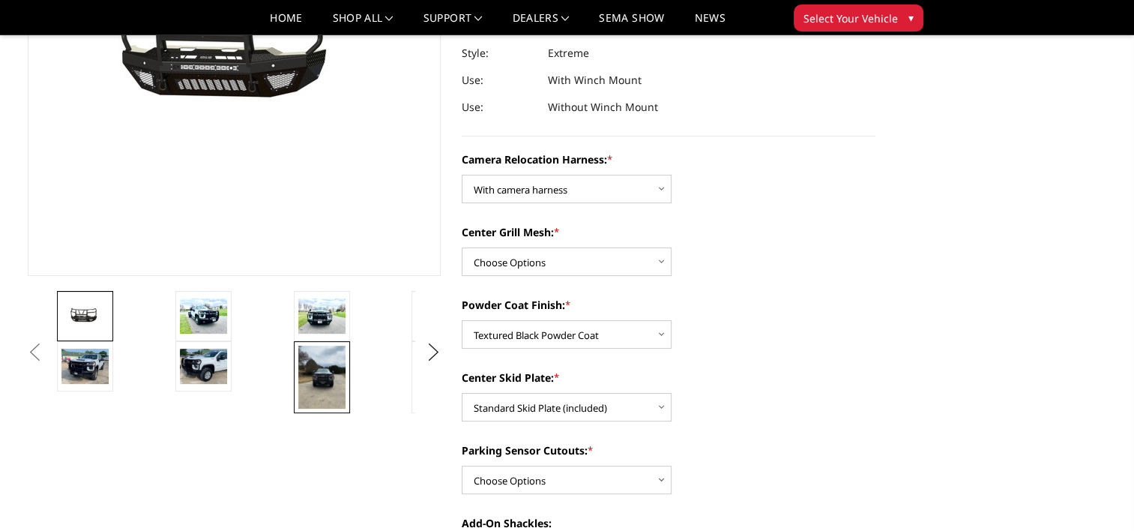
click at [319, 379] on img at bounding box center [321, 377] width 47 height 63
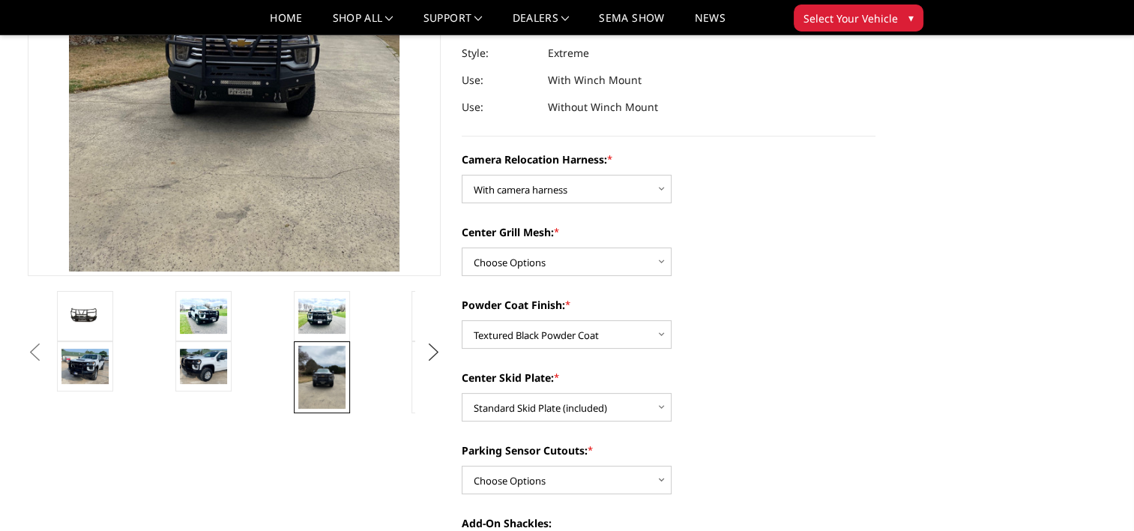
click at [432, 349] on button "Next" at bounding box center [433, 352] width 22 height 22
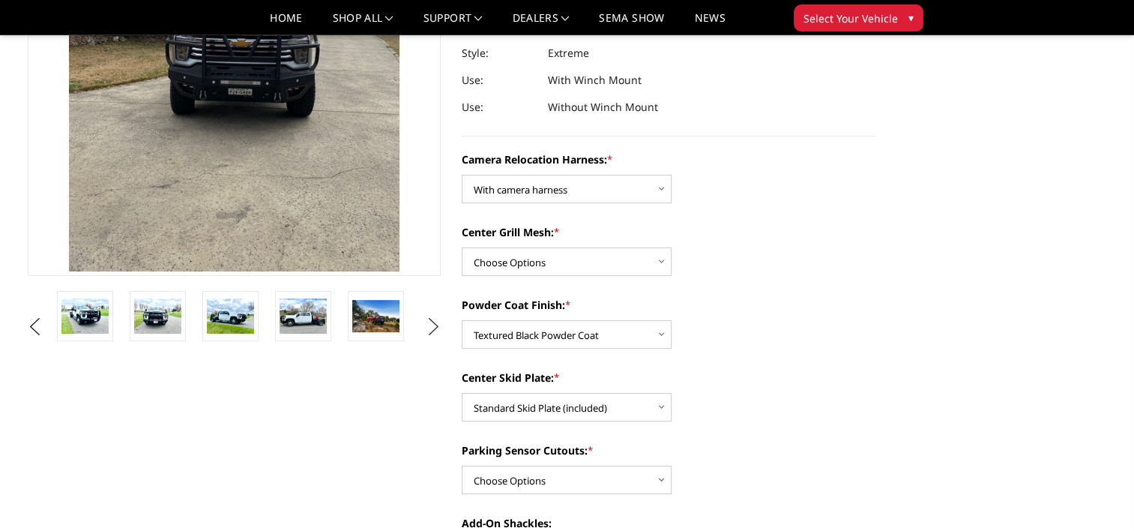
click at [434, 329] on button "Next" at bounding box center [433, 327] width 22 height 22
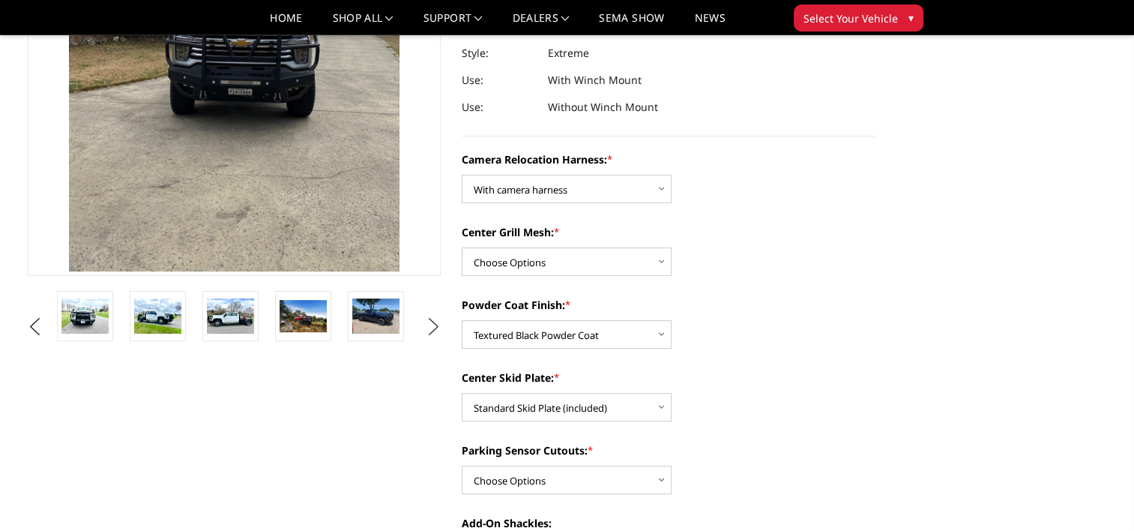
click at [434, 329] on button "Next" at bounding box center [433, 327] width 22 height 22
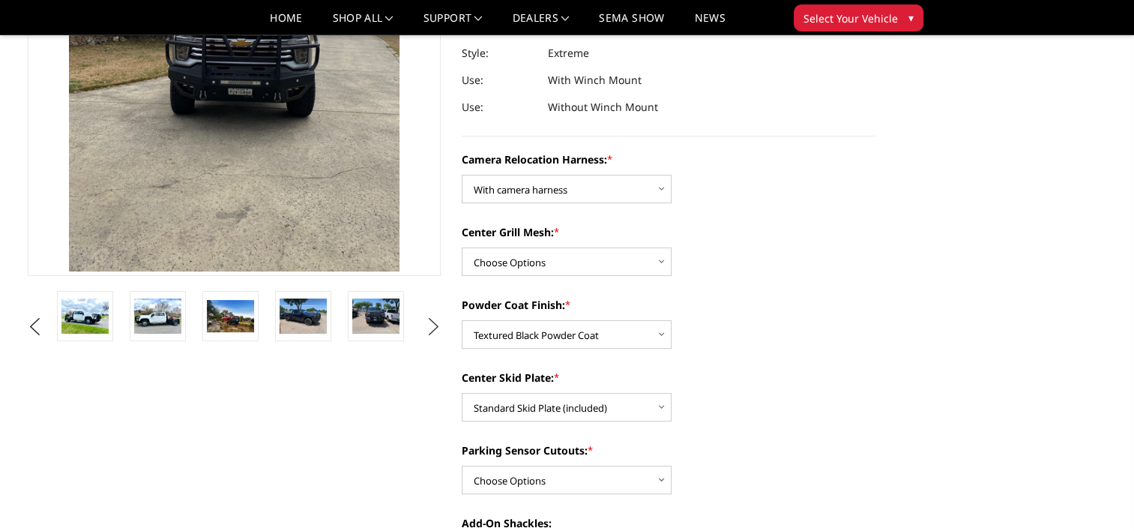
click at [434, 329] on button "Next" at bounding box center [433, 327] width 22 height 22
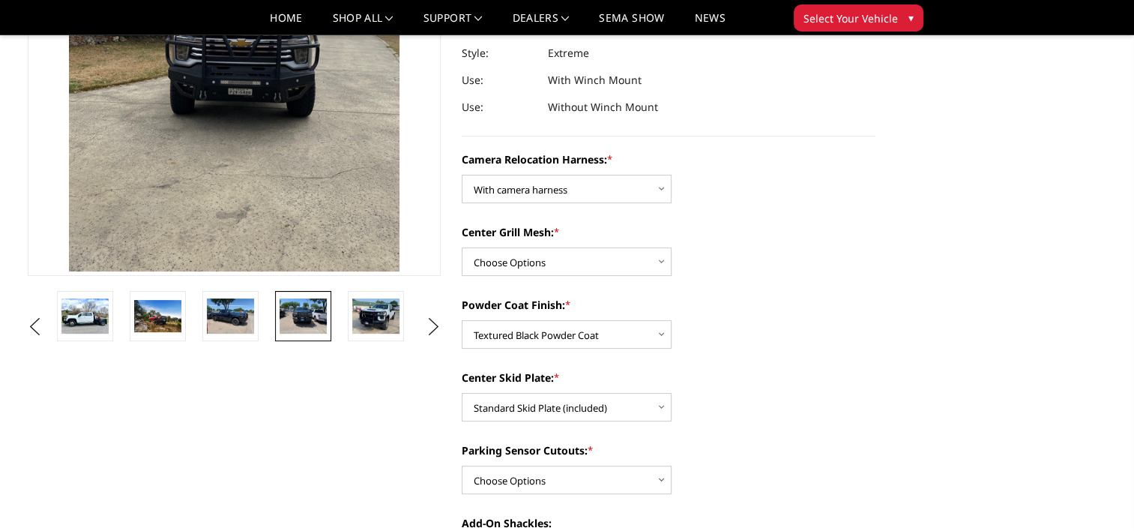
click at [322, 329] on img at bounding box center [303, 315] width 47 height 35
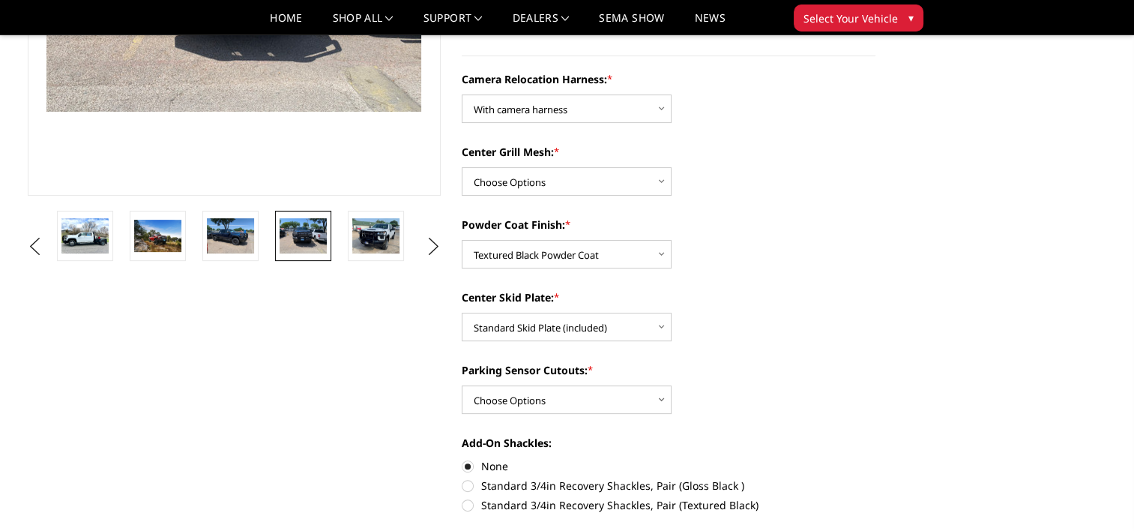
scroll to position [579, 0]
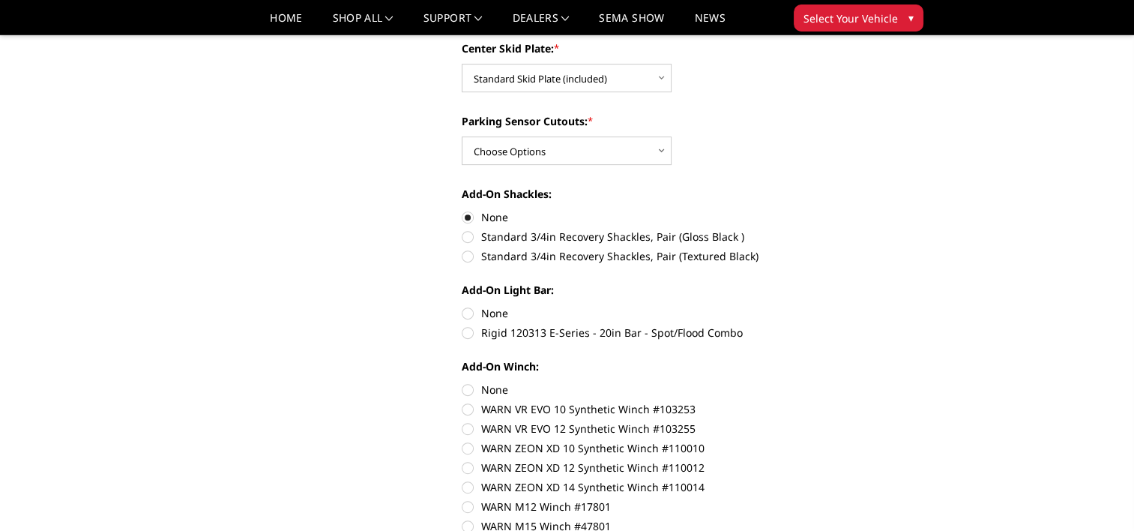
click at [468, 313] on label "None" at bounding box center [669, 313] width 414 height 16
click at [462, 306] on input "None" at bounding box center [462, 305] width 1 height 1
radio input "true"
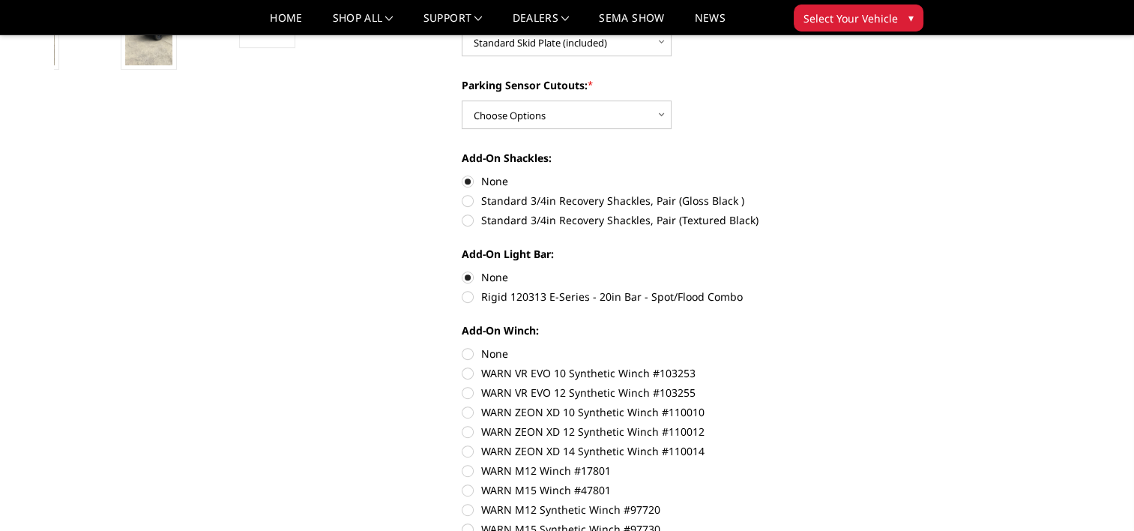
click at [465, 353] on label "None" at bounding box center [669, 354] width 414 height 16
click at [462, 346] on input "None" at bounding box center [462, 346] width 1 height 1
radio input "true"
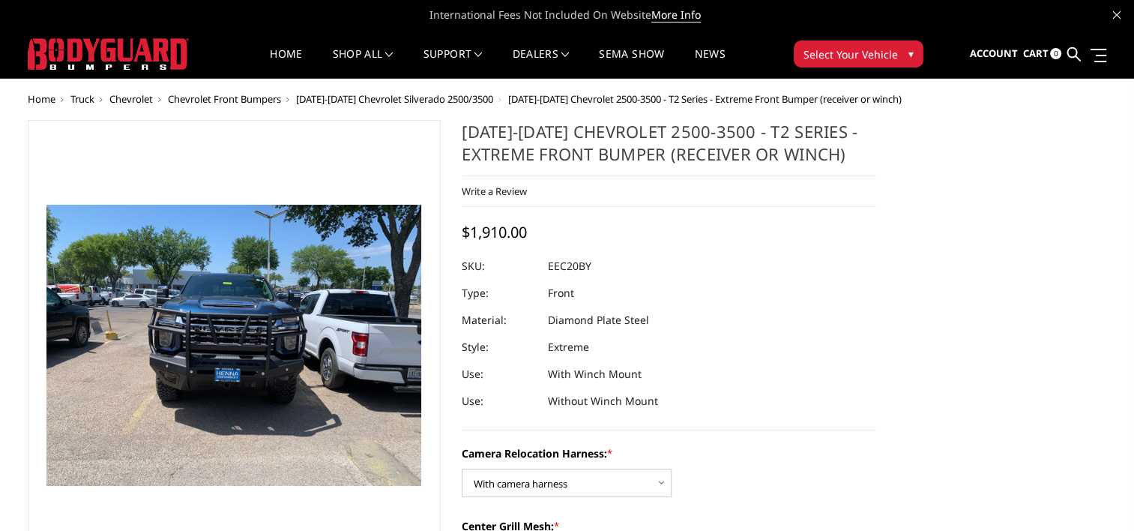
scroll to position [250, 0]
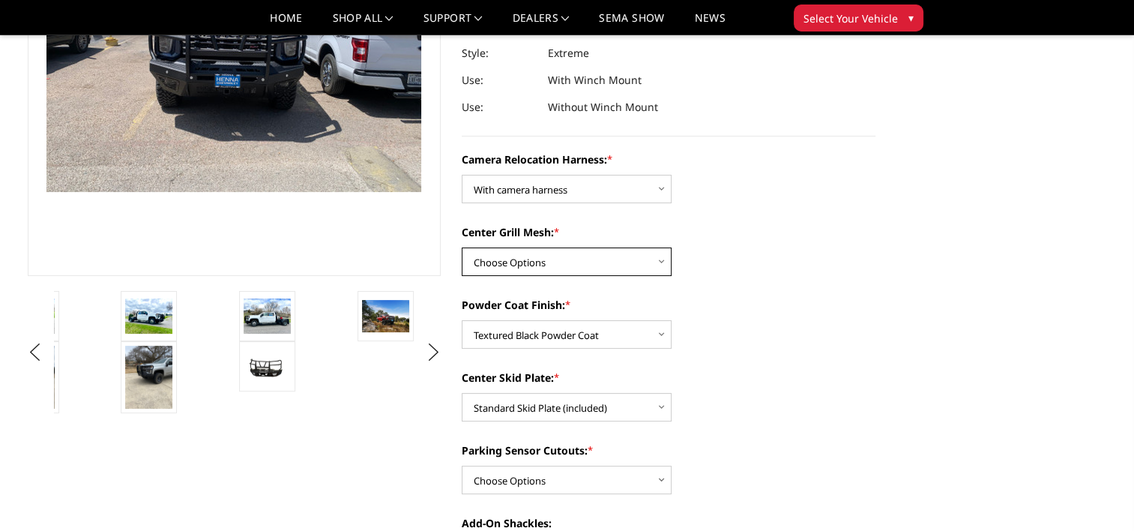
click at [658, 262] on select "Choose Options Without expanded metal With expanded metal" at bounding box center [567, 261] width 210 height 28
click at [462, 247] on select "Choose Options Without expanded metal With expanded metal" at bounding box center [567, 261] width 210 height 28
click at [659, 259] on select "Choose Options Without expanded metal With expanded metal" at bounding box center [567, 261] width 210 height 28
click at [462, 247] on select "Choose Options Without expanded metal With expanded metal" at bounding box center [567, 261] width 210 height 28
click at [657, 261] on select "Choose Options Without expanded metal With expanded metal" at bounding box center [567, 261] width 210 height 28
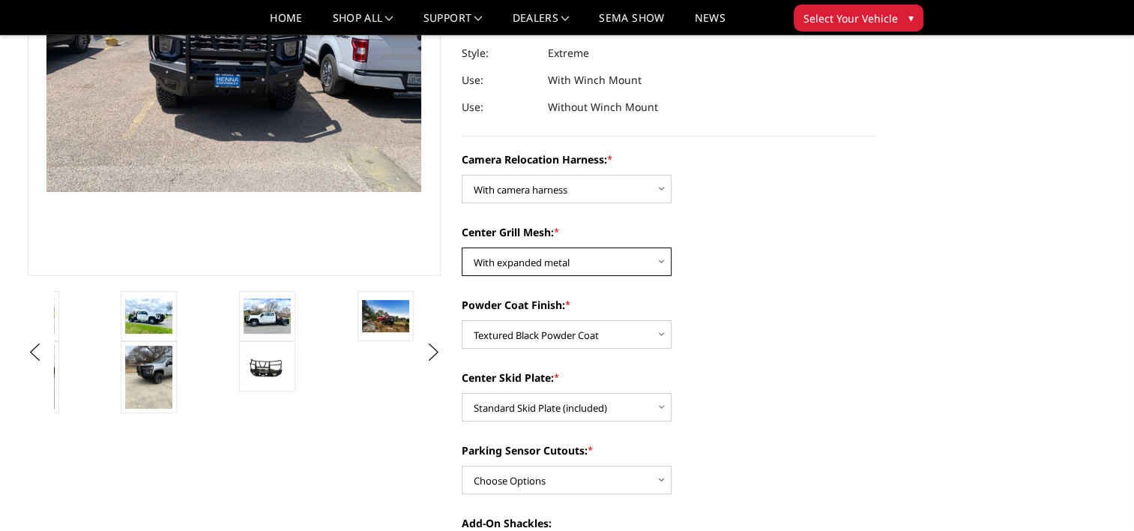
select select "3774"
click at [462, 247] on select "Choose Options Without expanded metal With expanded metal" at bounding box center [567, 261] width 210 height 28
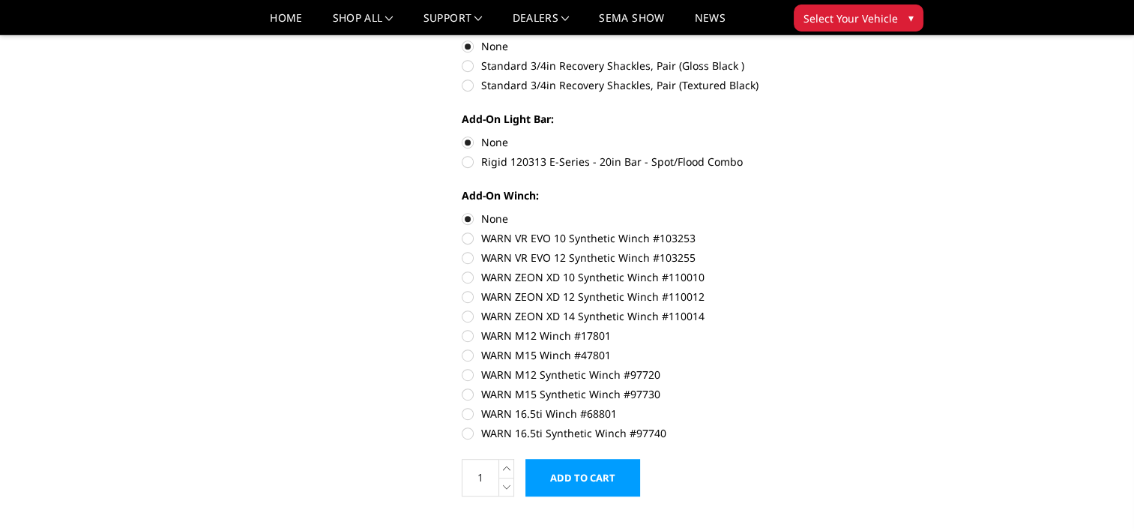
scroll to position [499, 0]
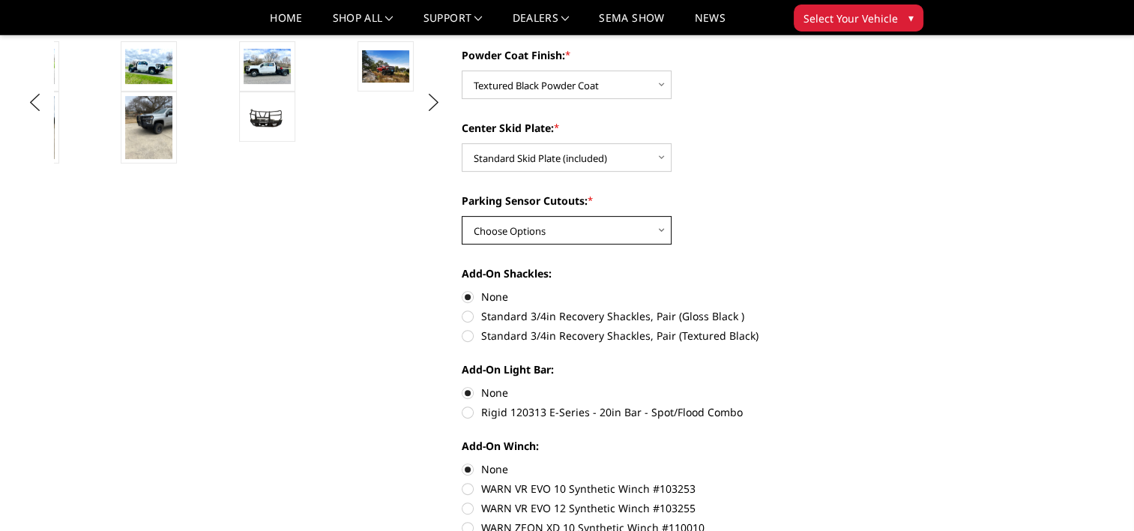
click at [663, 231] on select "Choose Options Yes - With Parking Sensor Cutouts" at bounding box center [567, 230] width 210 height 28
select select "3766"
click at [462, 216] on select "Choose Options Yes - With Parking Sensor Cutouts" at bounding box center [567, 230] width 210 height 28
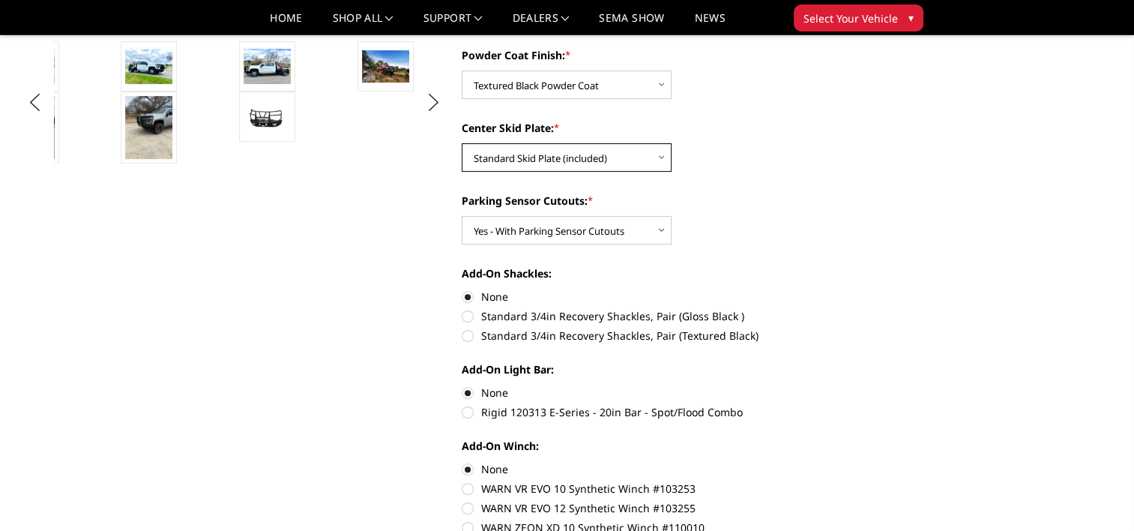
click at [660, 157] on select "Choose Options Winch Mount Skid Plate Standard Skid Plate (included) 2" Receive…" at bounding box center [567, 157] width 210 height 28
select select "3769"
click at [462, 143] on select "Choose Options Winch Mount Skid Plate Standard Skid Plate (included) 2" Receive…" at bounding box center [567, 157] width 210 height 28
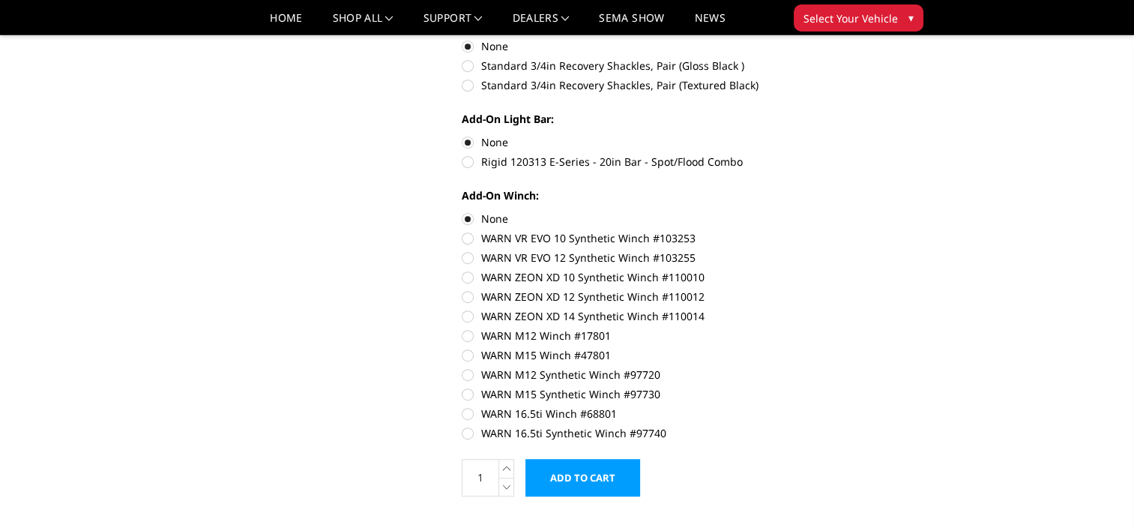
click at [465, 435] on label "WARN 16.5ti Synthetic Winch #97740" at bounding box center [669, 433] width 414 height 16
click at [875, 406] on input "WARN 16.5ti Synthetic Winch #97740" at bounding box center [875, 405] width 1 height 1
radio input "true"
click at [465, 432] on label "WARN 16.5ti Synthetic Winch #97740" at bounding box center [669, 433] width 414 height 16
click at [875, 406] on input "WARN 16.5ti Synthetic Winch #97740" at bounding box center [875, 405] width 1 height 1
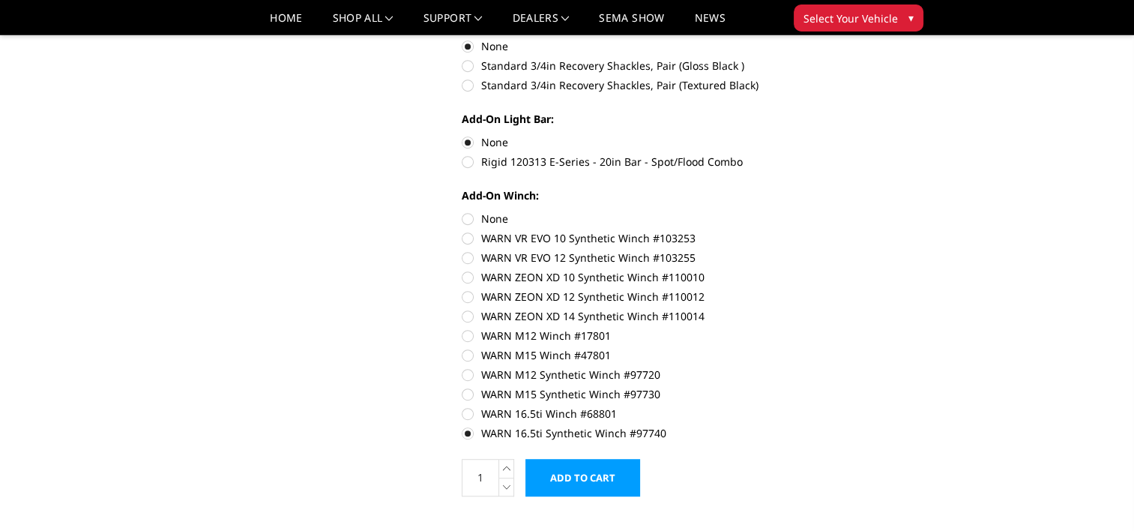
click at [465, 435] on label "WARN 16.5ti Synthetic Winch #97740" at bounding box center [669, 433] width 414 height 16
click at [875, 406] on input "WARN 16.5ti Synthetic Winch #97740" at bounding box center [875, 405] width 1 height 1
click at [469, 318] on label "WARN ZEON XD 14 Synthetic Winch #110014" at bounding box center [669, 316] width 414 height 16
click at [875, 289] on input "WARN ZEON XD 14 Synthetic Winch #110014" at bounding box center [875, 289] width 1 height 1
radio input "true"
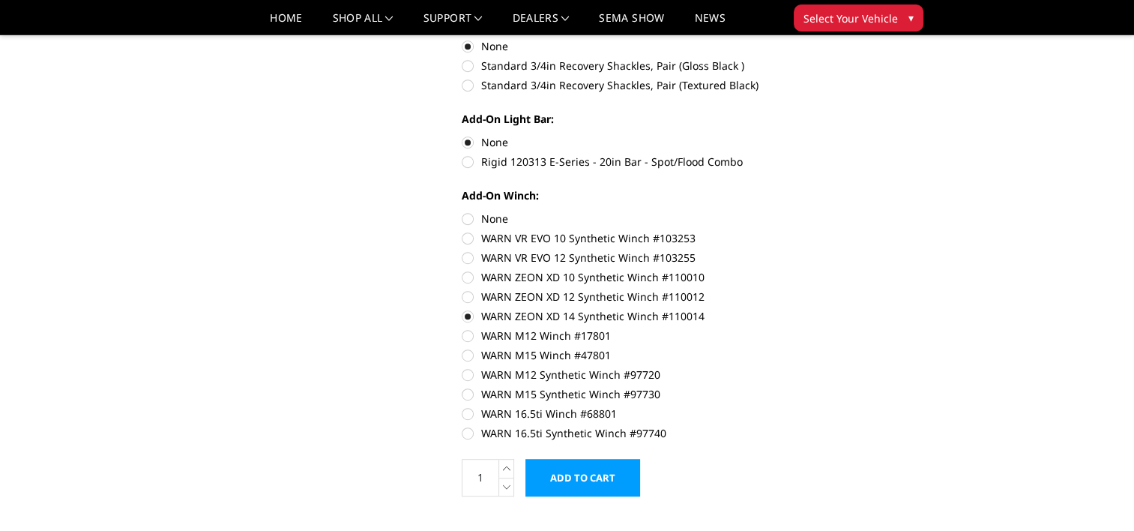
click at [470, 219] on label "None" at bounding box center [669, 219] width 414 height 16
click at [462, 211] on input "None" at bounding box center [462, 211] width 1 height 1
radio input "true"
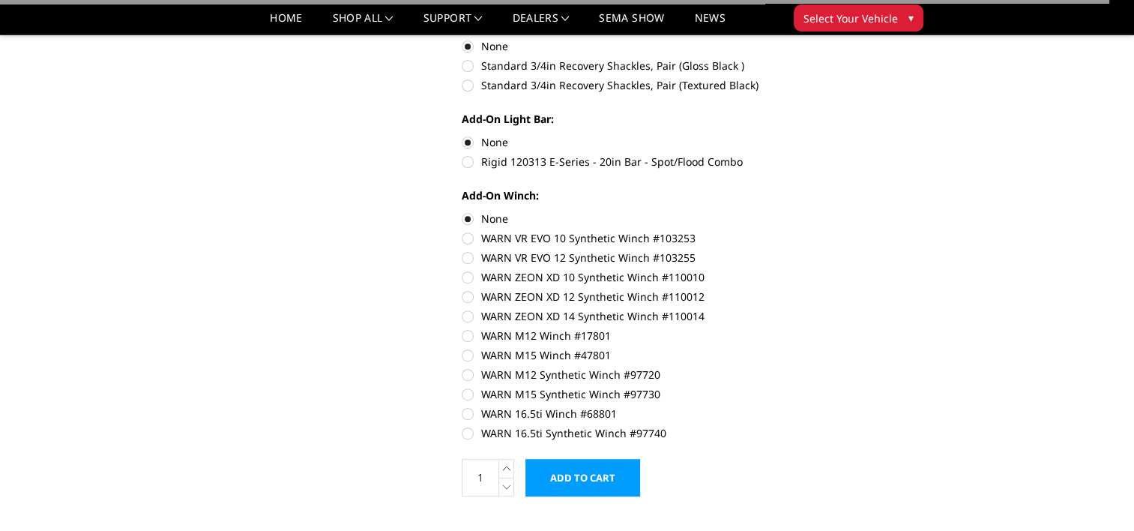
scroll to position [499, 0]
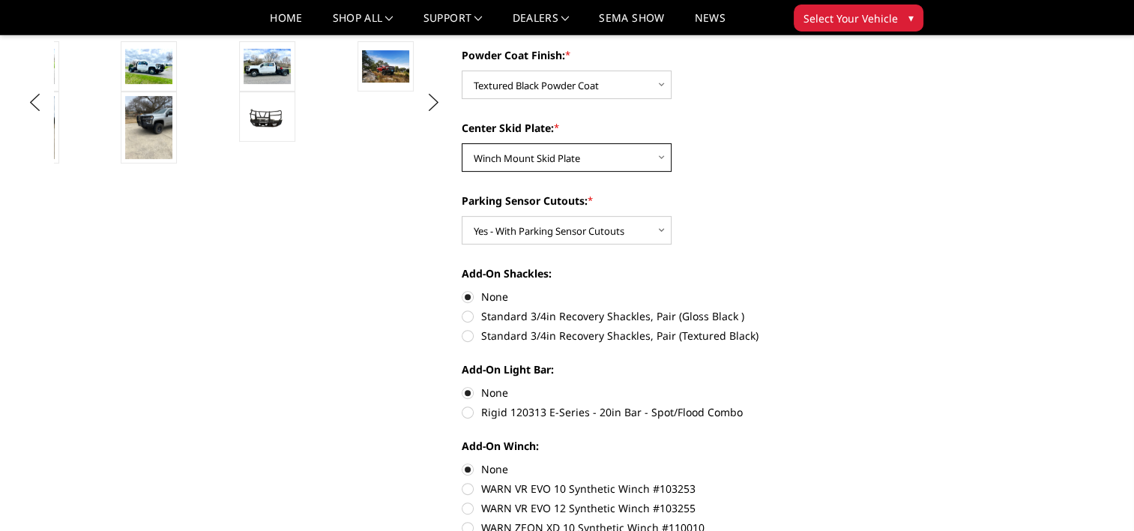
click at [660, 161] on select "Choose Options Winch Mount Skid Plate Standard Skid Plate (included) 2" Receive…" at bounding box center [567, 157] width 210 height 28
click at [750, 173] on div "Camera Relocation Harness: * Choose Options Without camera harness With camera …" at bounding box center [669, 295] width 414 height 786
click at [467, 339] on label "Standard 3/4in Recovery Shackles, Pair (Textured Black)" at bounding box center [669, 336] width 414 height 16
click at [875, 309] on input "Standard 3/4in Recovery Shackles, Pair (Textured Black)" at bounding box center [875, 308] width 1 height 1
radio input "true"
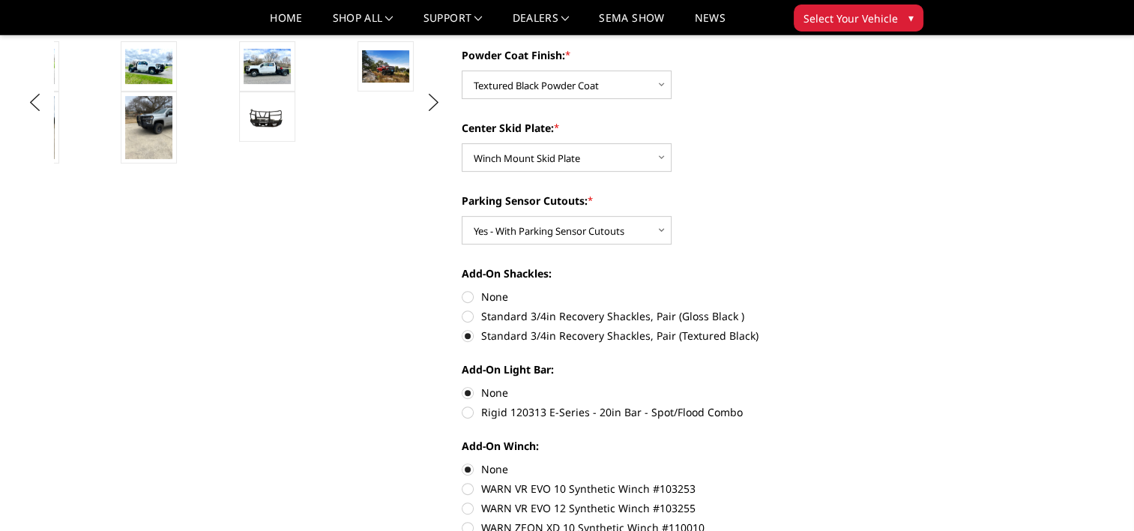
click at [468, 296] on label "None" at bounding box center [669, 297] width 414 height 16
click at [462, 289] on input "None" at bounding box center [462, 289] width 1 height 1
radio input "true"
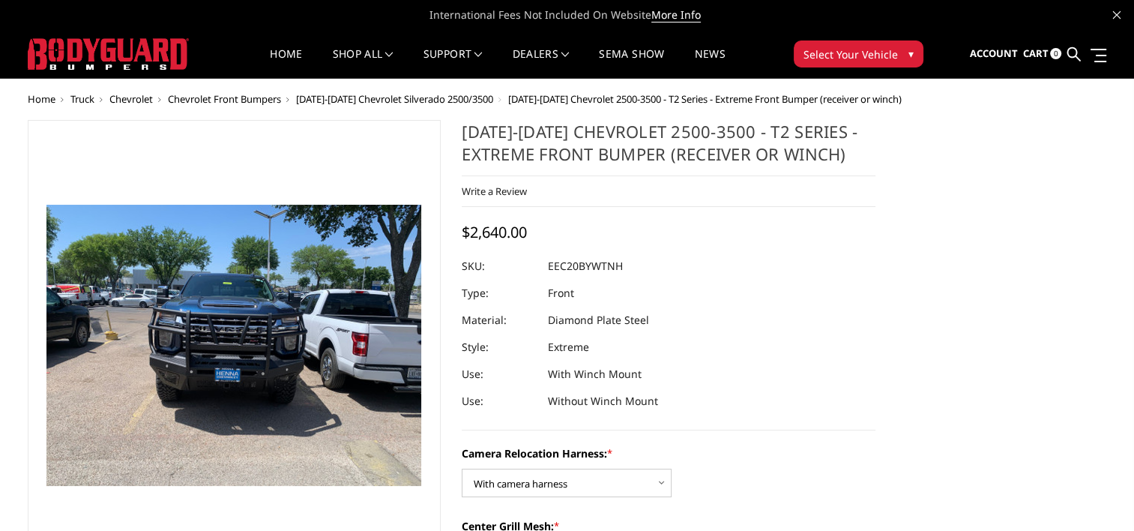
scroll to position [250, 0]
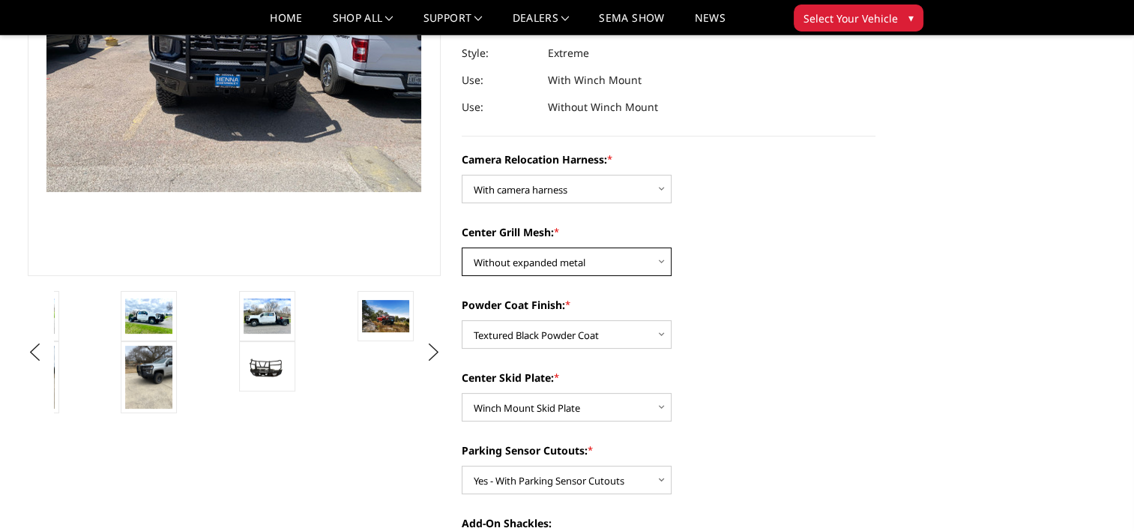
click at [660, 262] on select "Choose Options Without expanded metal With expanded metal" at bounding box center [567, 261] width 210 height 28
click at [462, 247] on select "Choose Options Without expanded metal With expanded metal" at bounding box center [567, 261] width 210 height 28
click at [660, 261] on select "Choose Options Without expanded metal With expanded metal" at bounding box center [567, 261] width 210 height 28
select select "3774"
click at [462, 247] on select "Choose Options Without expanded metal With expanded metal" at bounding box center [567, 261] width 210 height 28
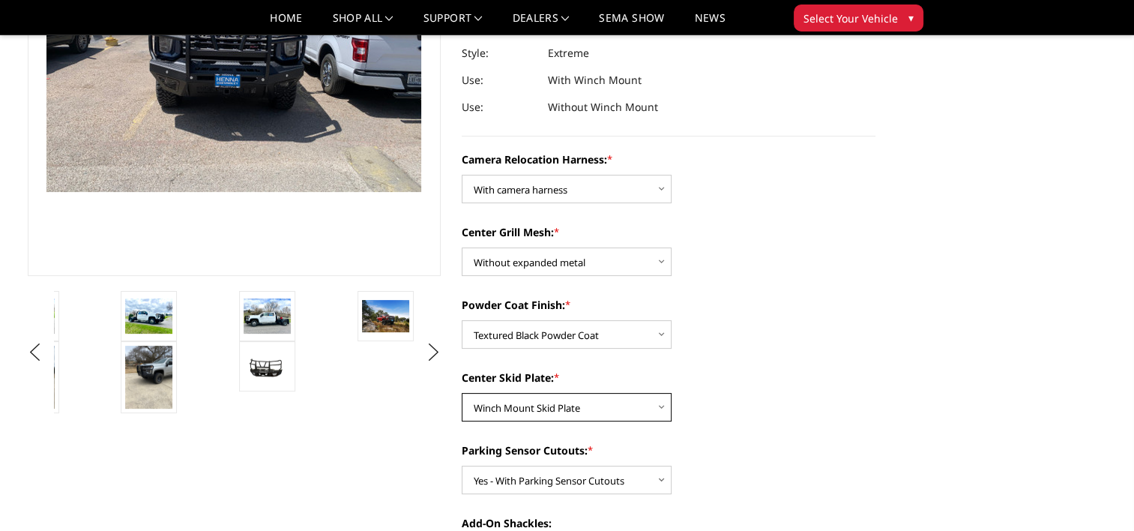
click at [657, 406] on select "Choose Options Winch Mount Skid Plate Standard Skid Plate (included) 2" Receive…" at bounding box center [567, 407] width 210 height 28
click at [462, 393] on select "Choose Options Winch Mount Skid Plate Standard Skid Plate (included) 2" Receive…" at bounding box center [567, 407] width 210 height 28
click at [663, 407] on select "Choose Options Winch Mount Skid Plate Standard Skid Plate (included) 2" Receive…" at bounding box center [567, 407] width 210 height 28
click at [462, 393] on select "Choose Options Winch Mount Skid Plate Standard Skid Plate (included) 2" Receive…" at bounding box center [567, 407] width 210 height 28
click at [658, 408] on select "Choose Options Winch Mount Skid Plate Standard Skid Plate (included) 2" Receive…" at bounding box center [567, 407] width 210 height 28
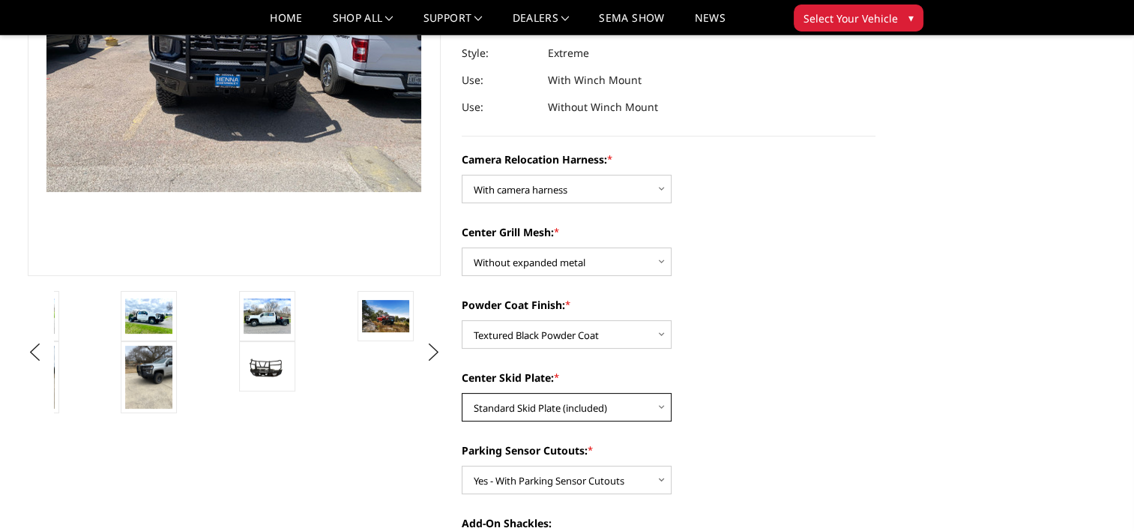
select select "3767"
click at [462, 393] on select "Choose Options Winch Mount Skid Plate Standard Skid Plate (included) 2" Receive…" at bounding box center [567, 407] width 210 height 28
